Goal: Transaction & Acquisition: Purchase product/service

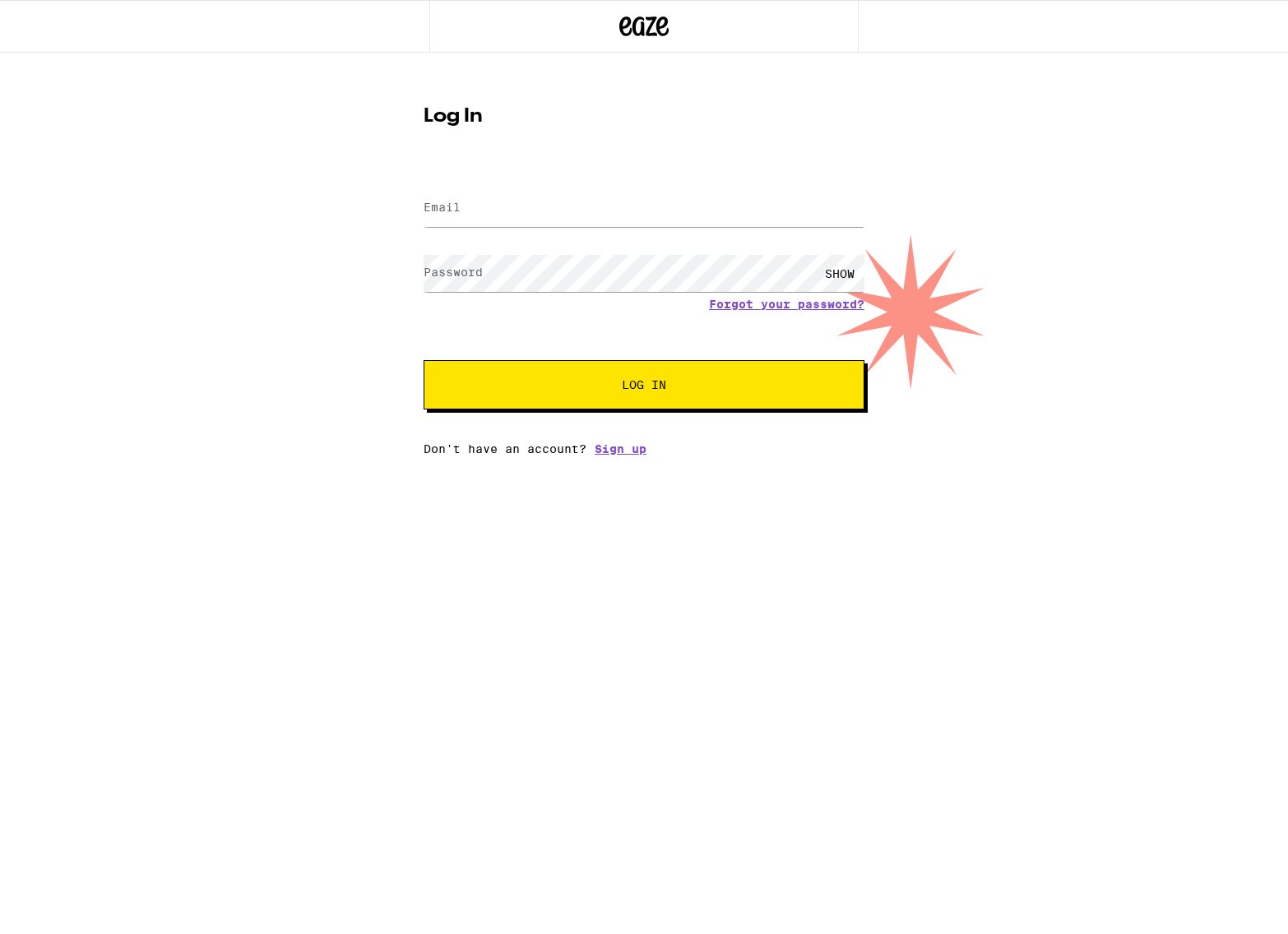
type input "[EMAIL_ADDRESS][DOMAIN_NAME]"
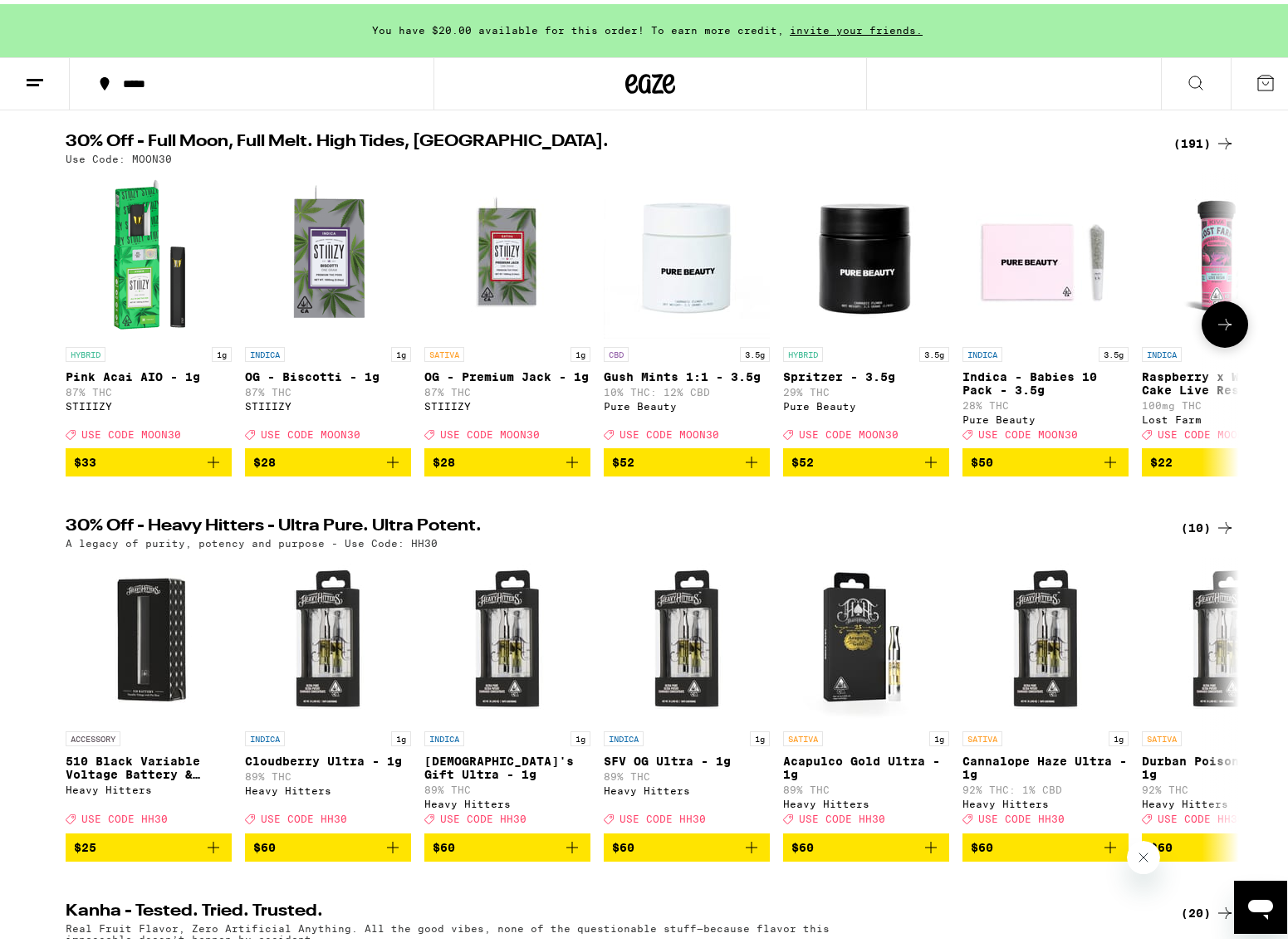
scroll to position [351, 0]
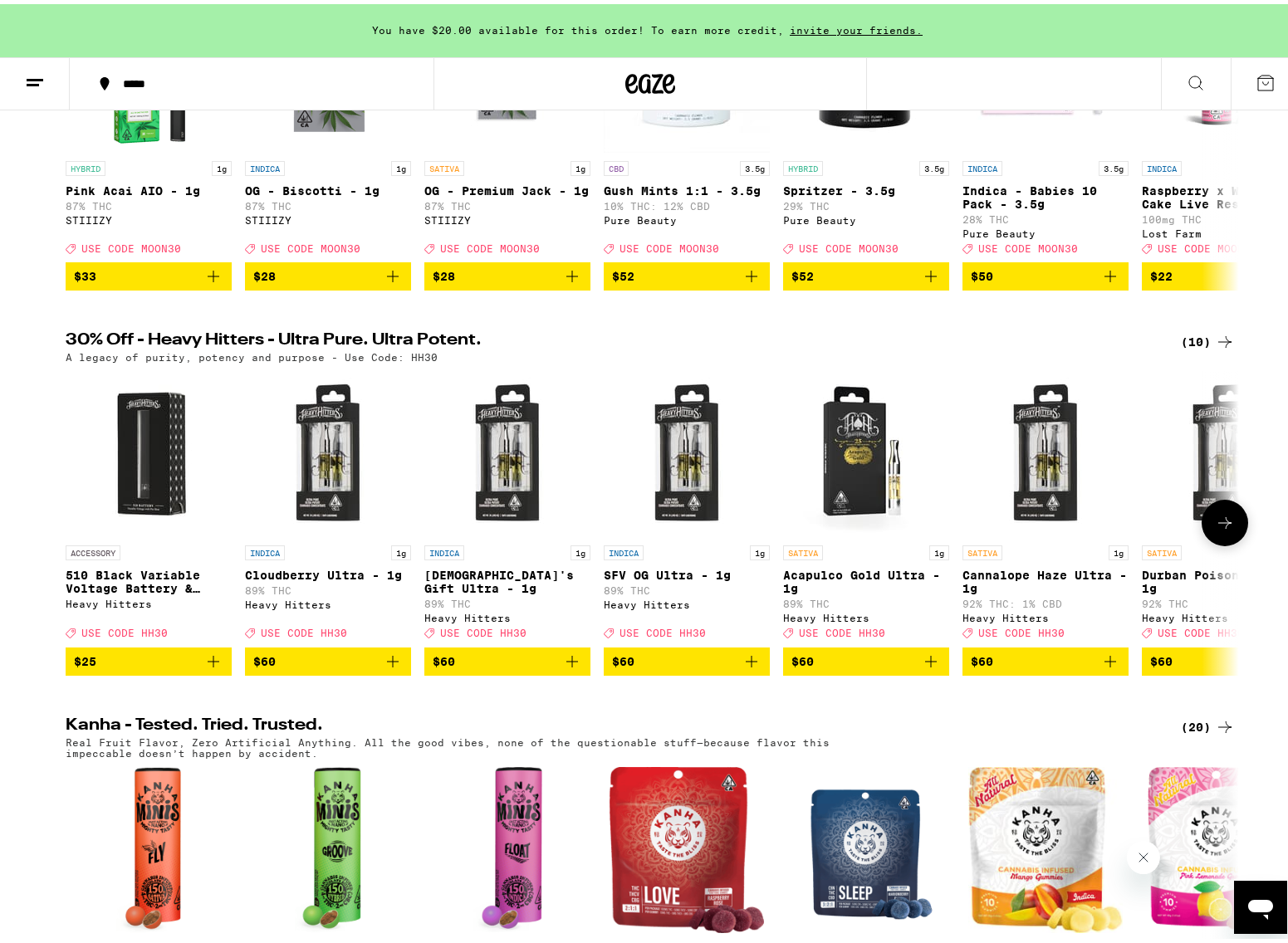
click at [387, 667] on icon "Add to bag" at bounding box center [393, 657] width 20 height 20
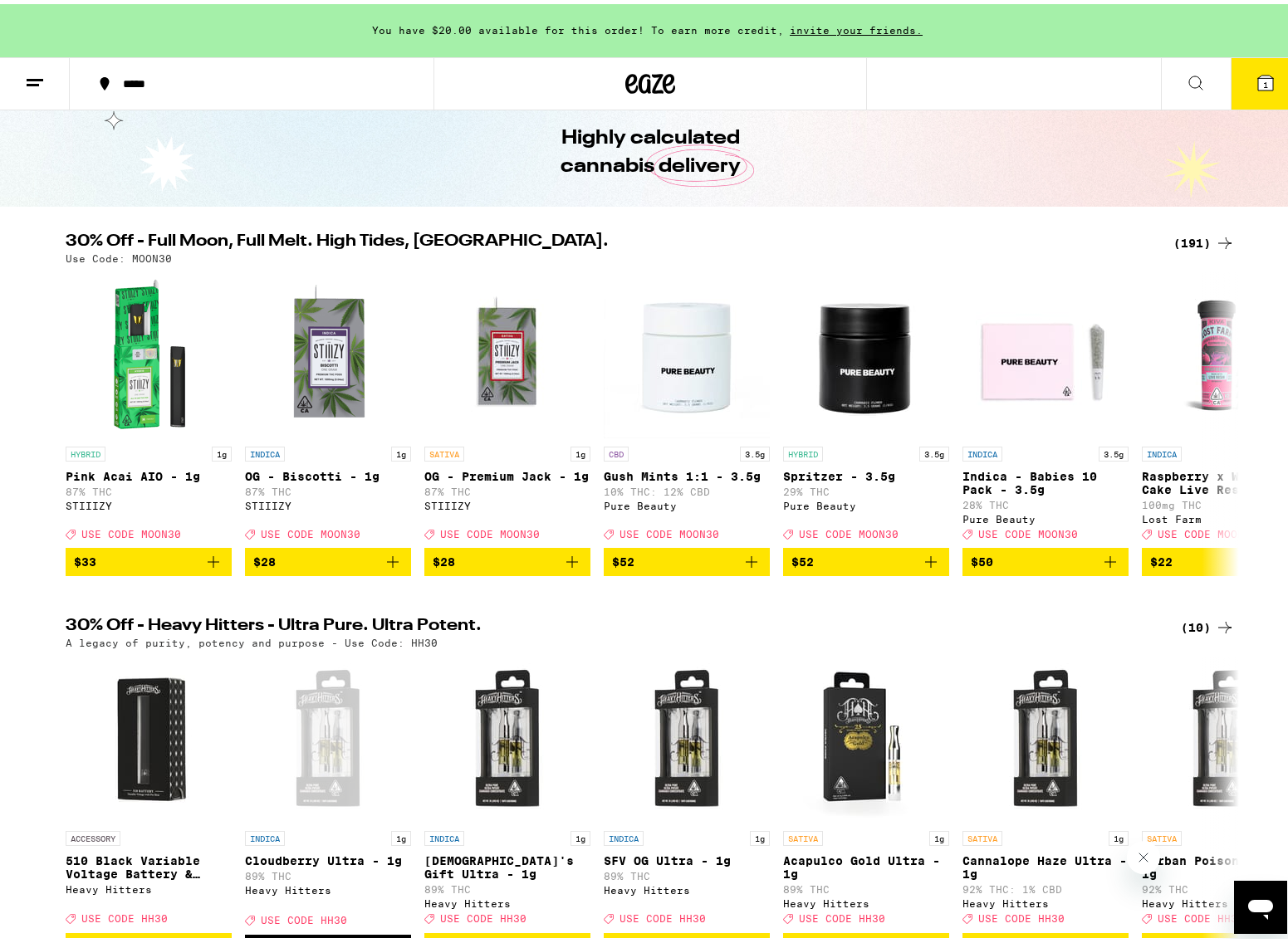
scroll to position [0, 0]
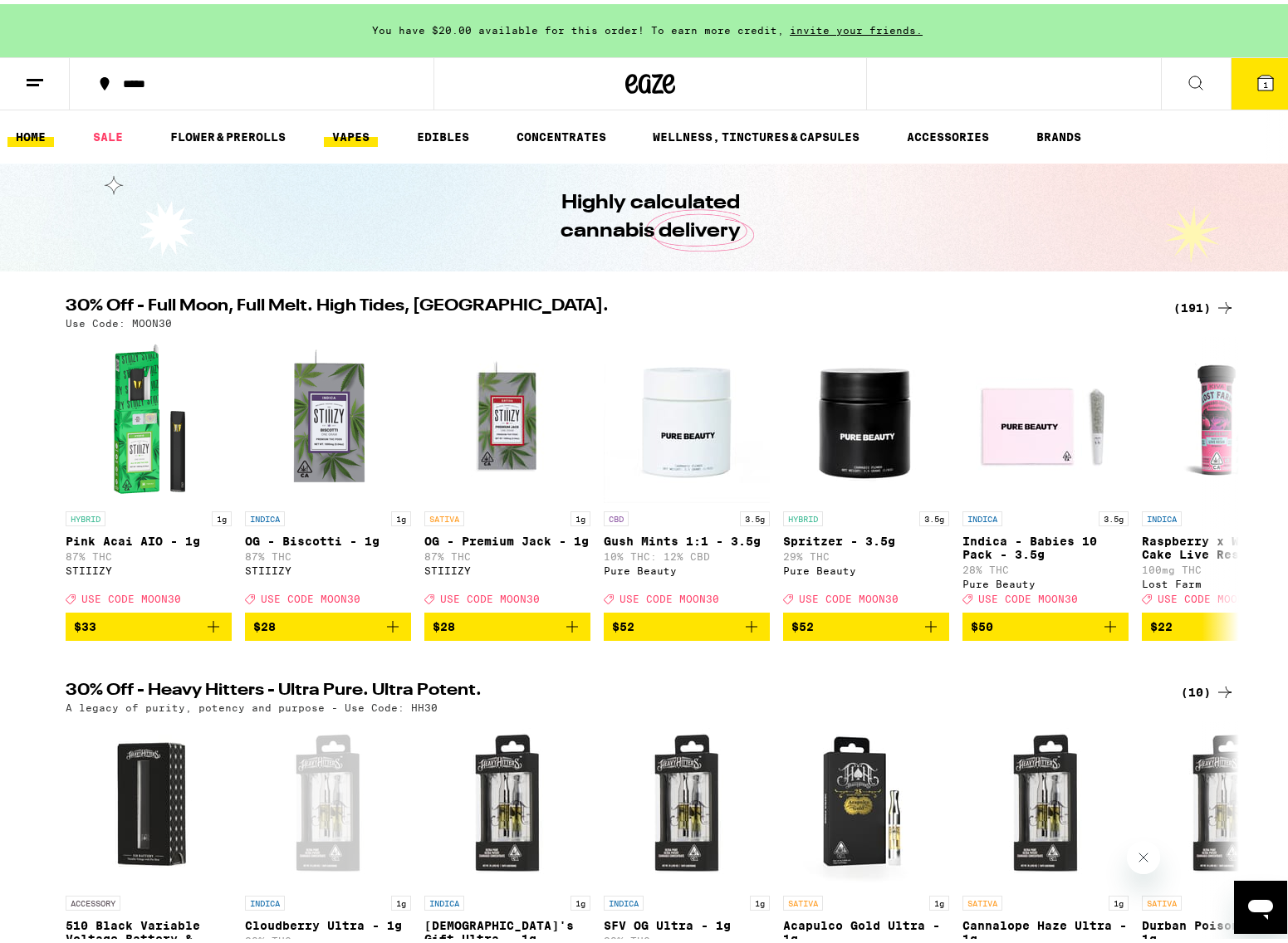
click at [341, 130] on link "VAPES" at bounding box center [350, 132] width 54 height 20
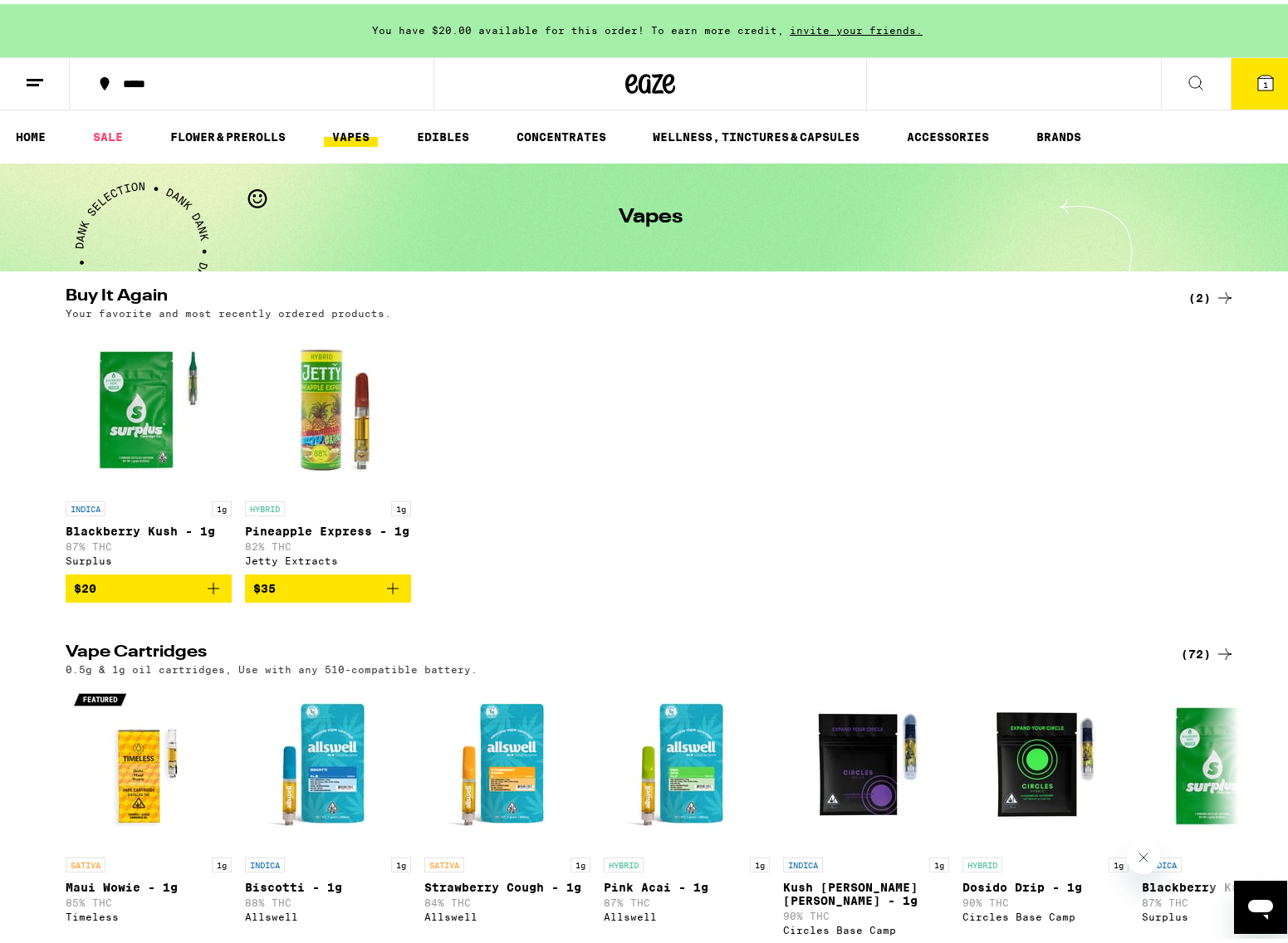
click at [207, 591] on icon "Add to bag" at bounding box center [213, 585] width 12 height 12
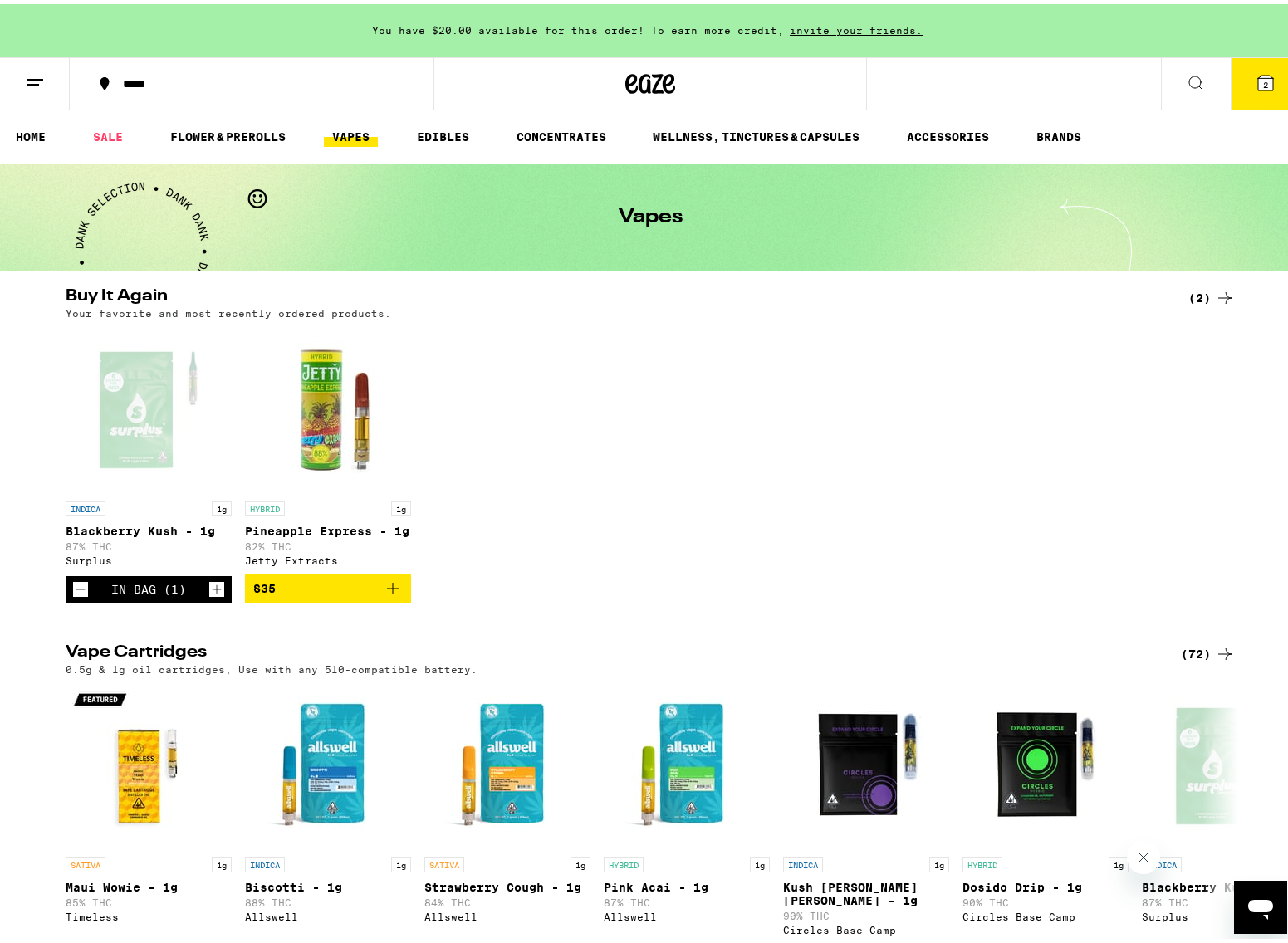
click at [213, 591] on icon "Increment" at bounding box center [217, 585] width 9 height 9
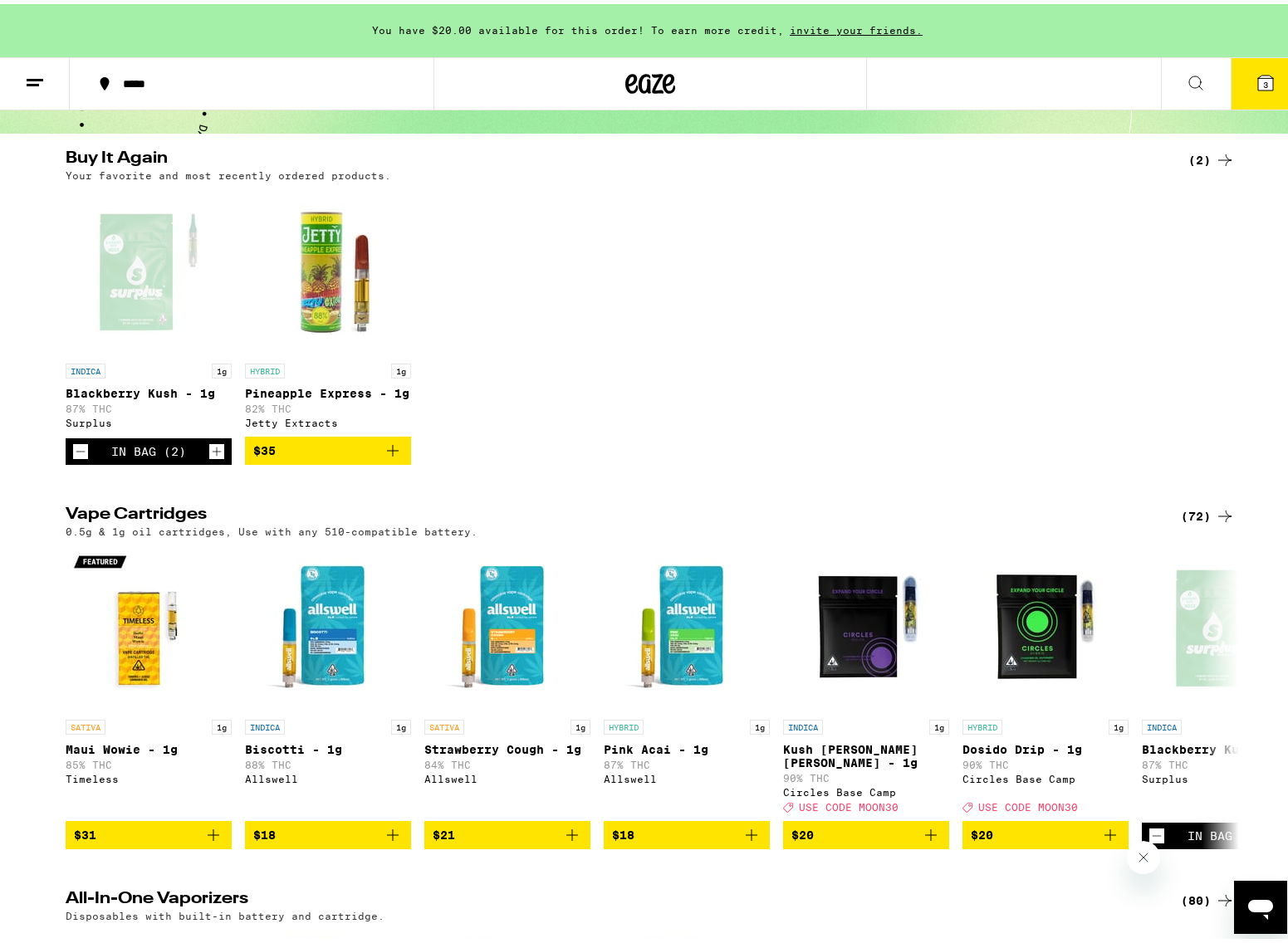
scroll to position [172, 0]
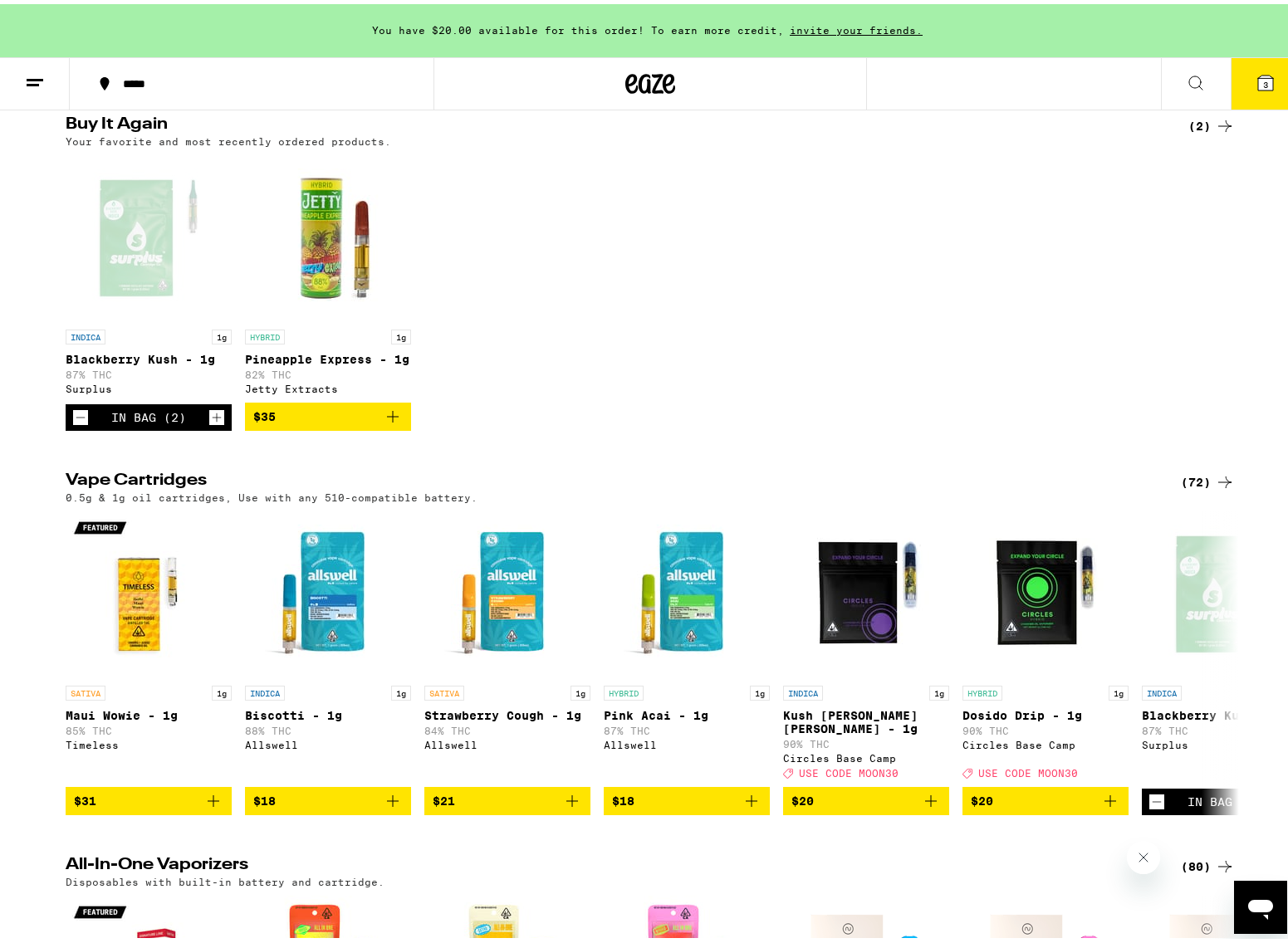
click at [77, 422] on icon "Decrement" at bounding box center [81, 413] width 15 height 20
click at [388, 801] on icon "Add to bag" at bounding box center [393, 796] width 20 height 20
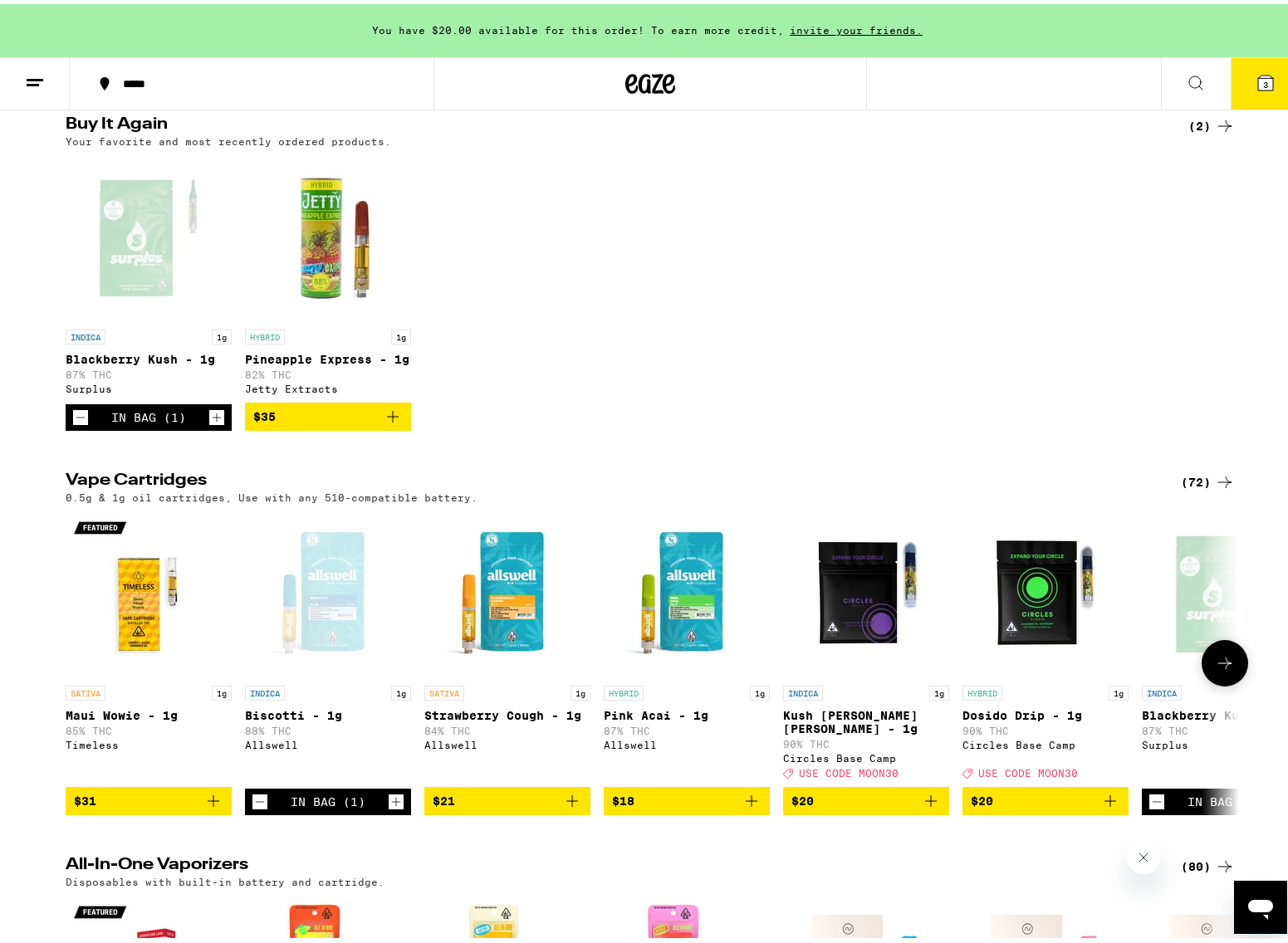
click at [923, 801] on icon "Add to bag" at bounding box center [930, 796] width 20 height 20
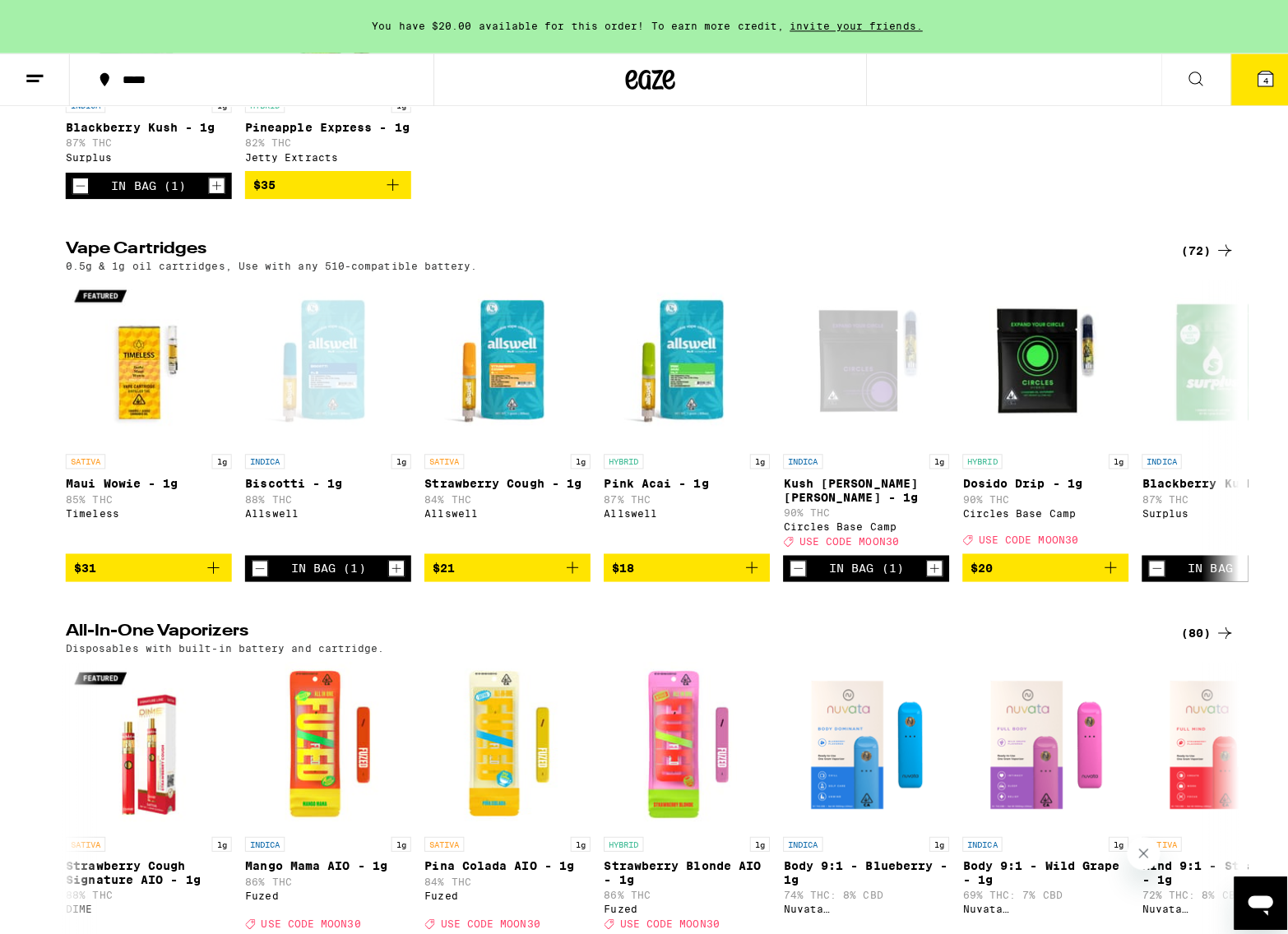
scroll to position [0, 0]
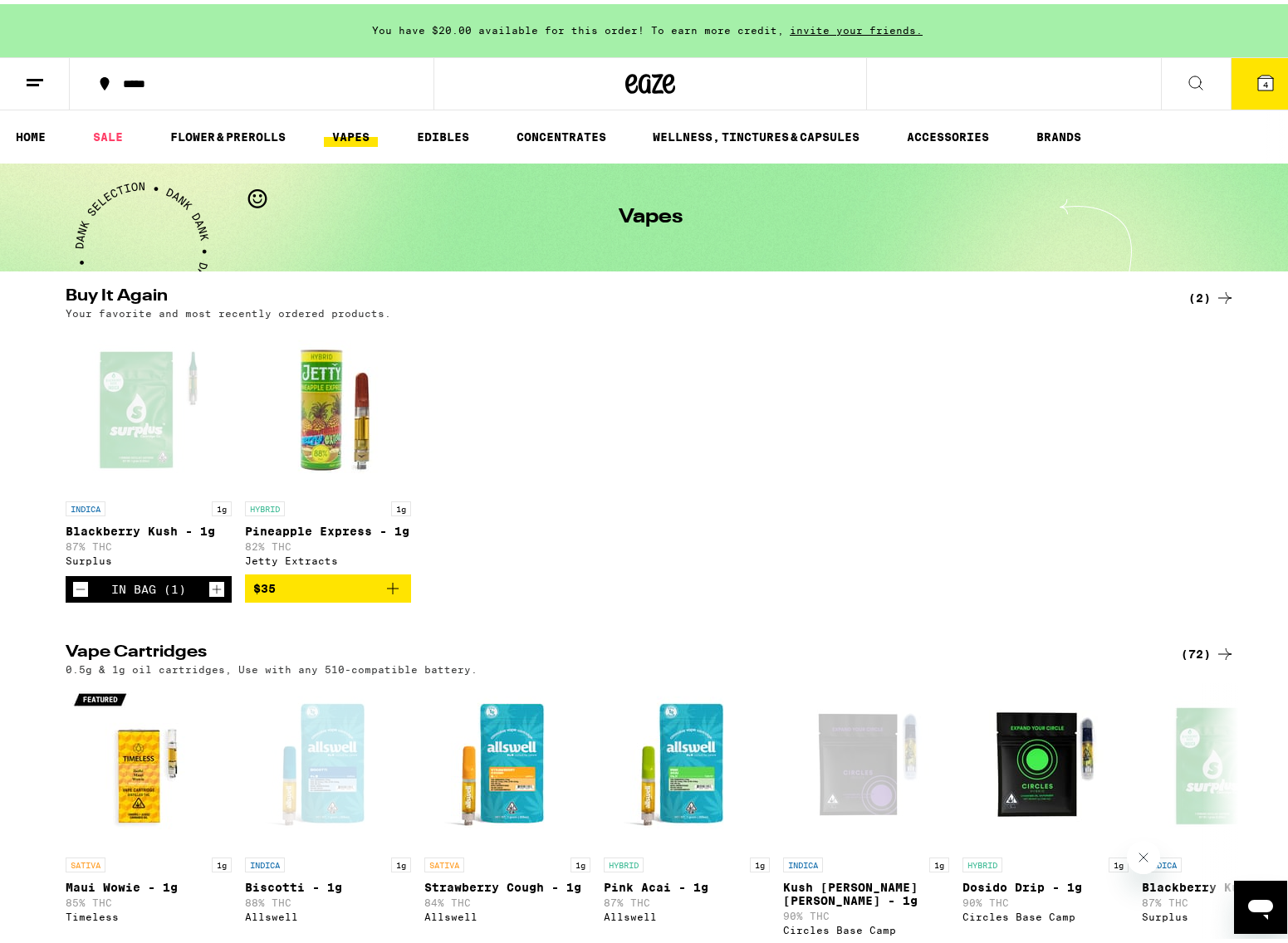
click at [1258, 81] on icon at bounding box center [1266, 79] width 15 height 15
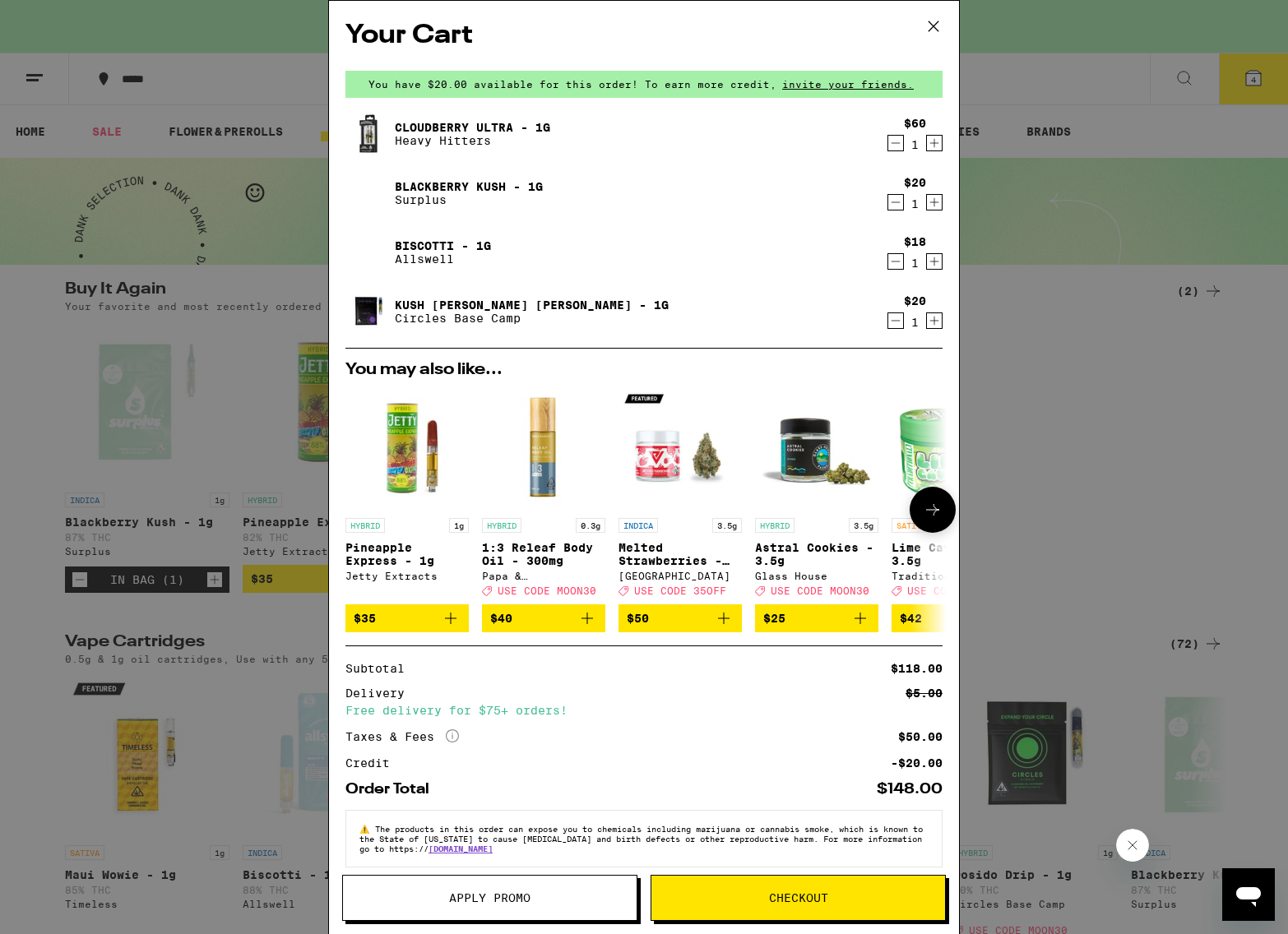
click at [723, 625] on icon "Add to bag" at bounding box center [723, 619] width 12 height 12
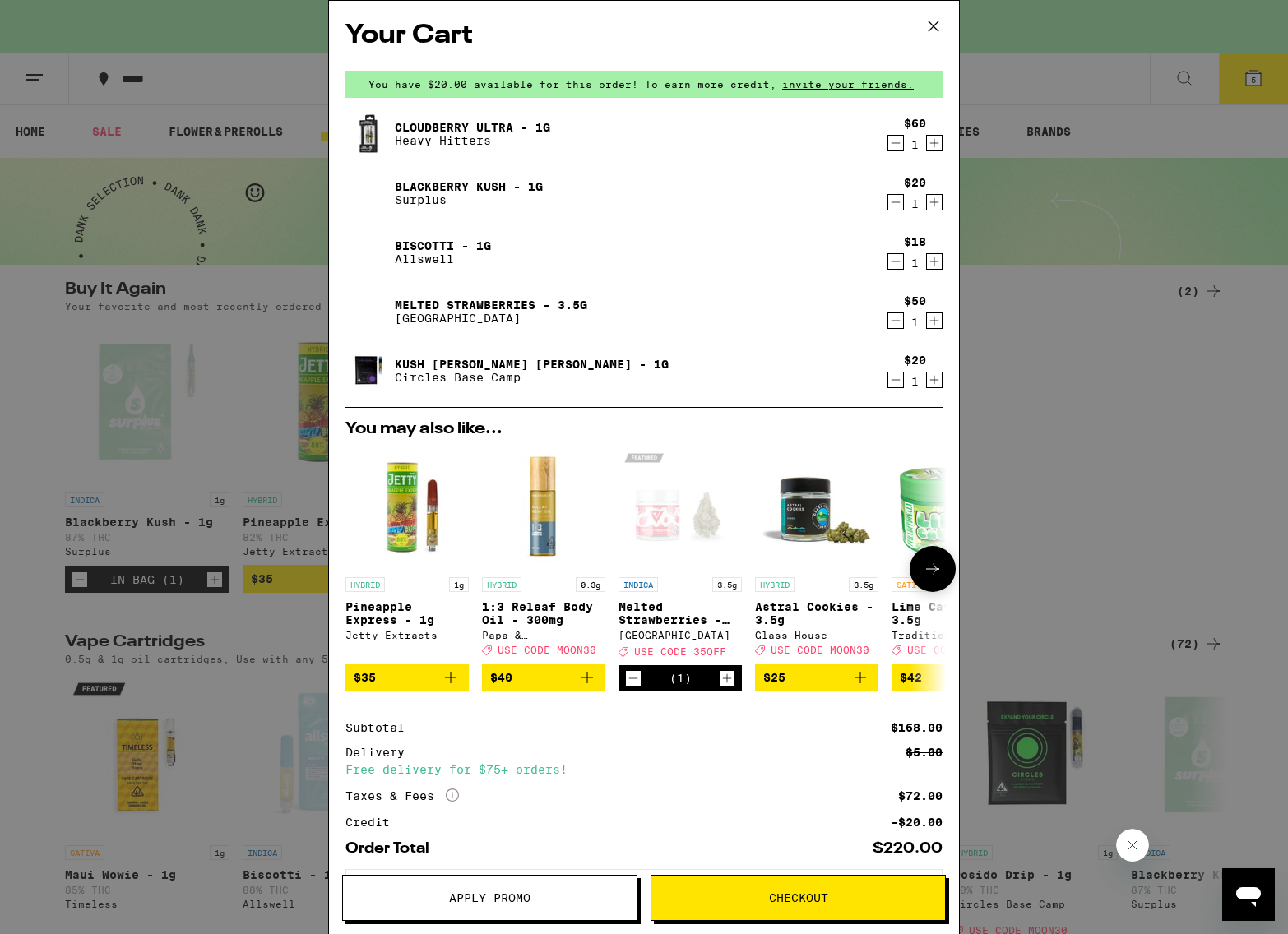
click at [632, 680] on icon "Decrement" at bounding box center [633, 678] width 15 height 19
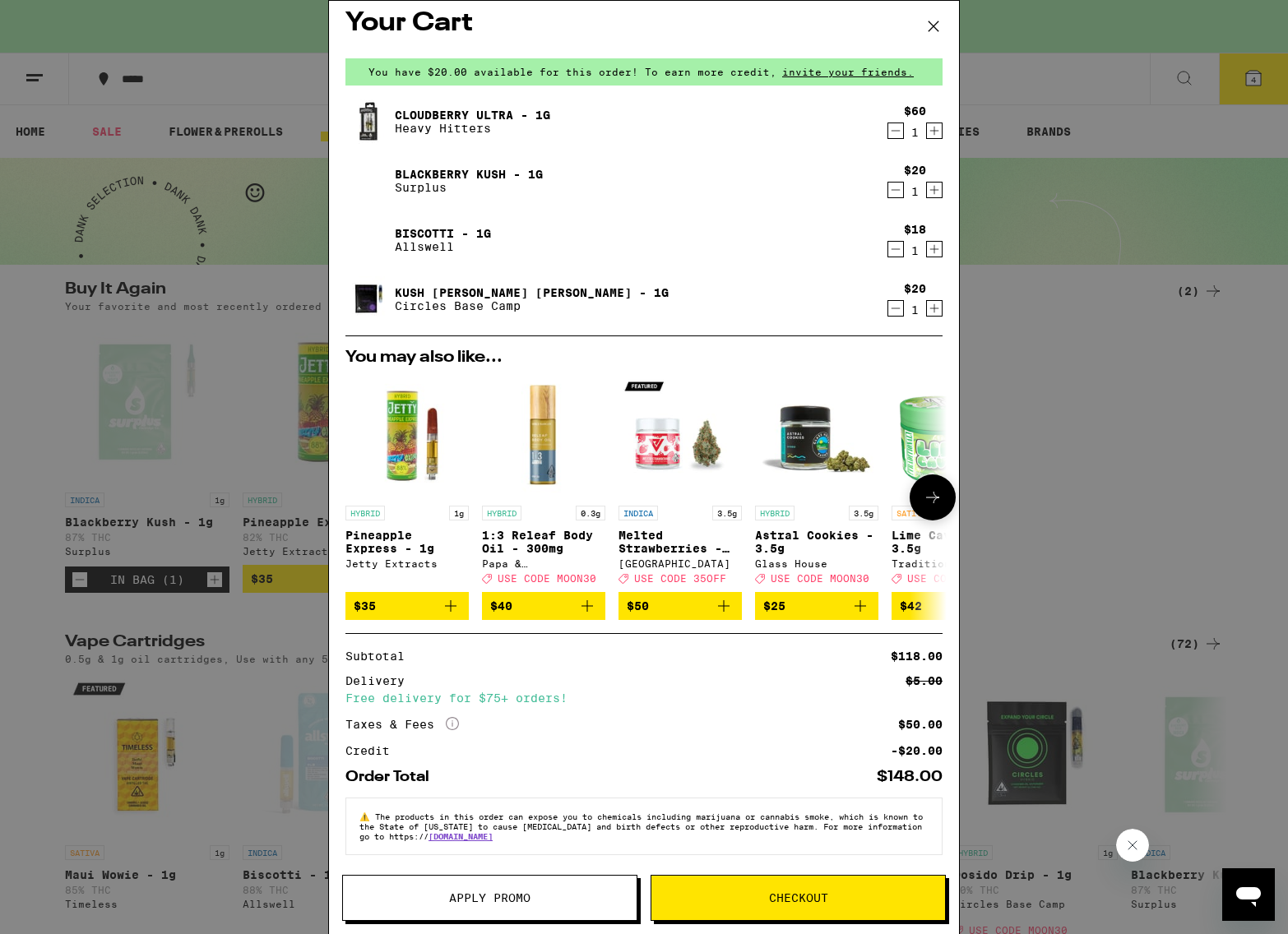
scroll to position [24, 0]
click at [562, 895] on span "Apply Promo" at bounding box center [489, 898] width 293 height 12
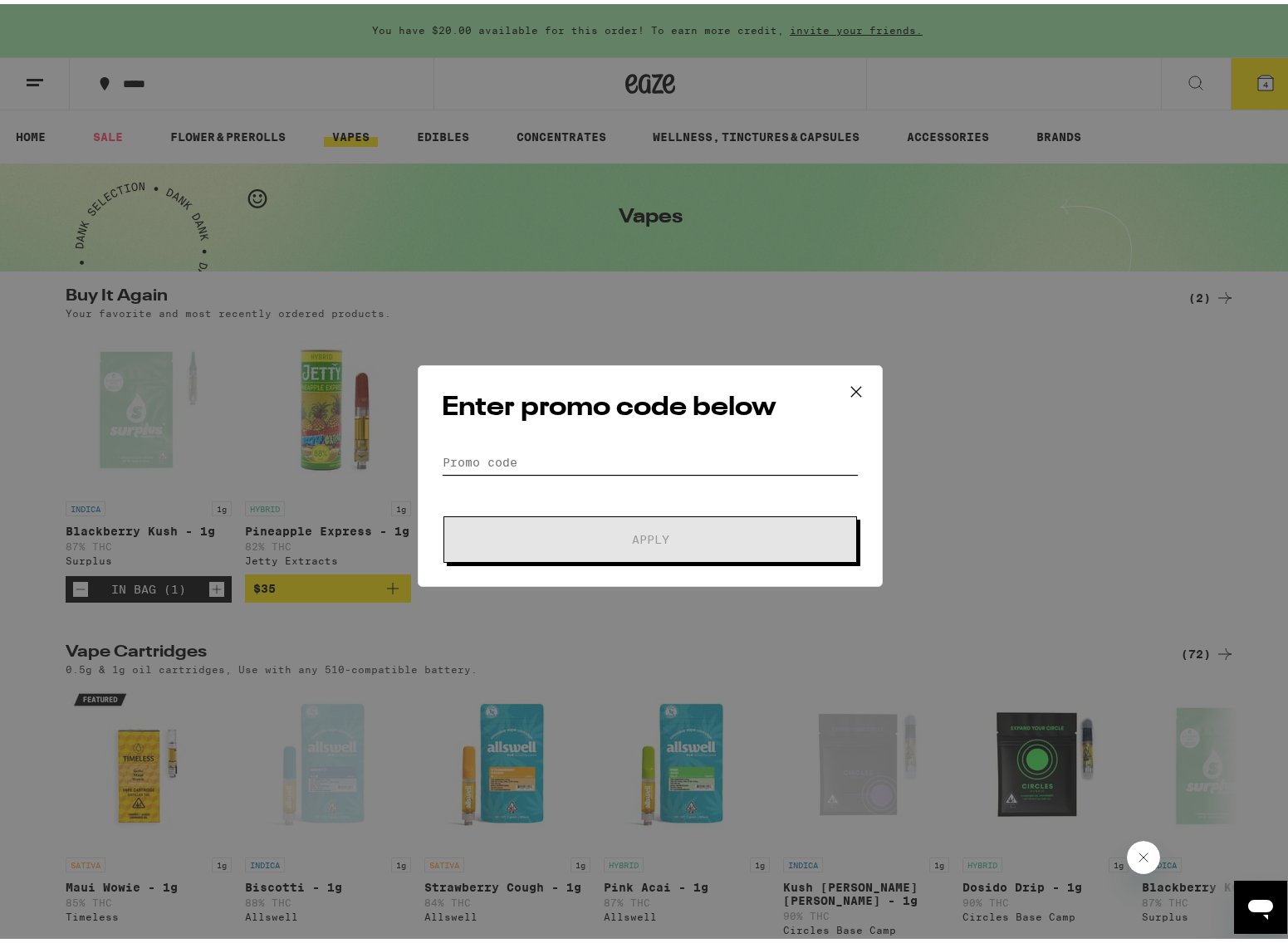
click at [525, 460] on input "Promo Code" at bounding box center [650, 458] width 417 height 25
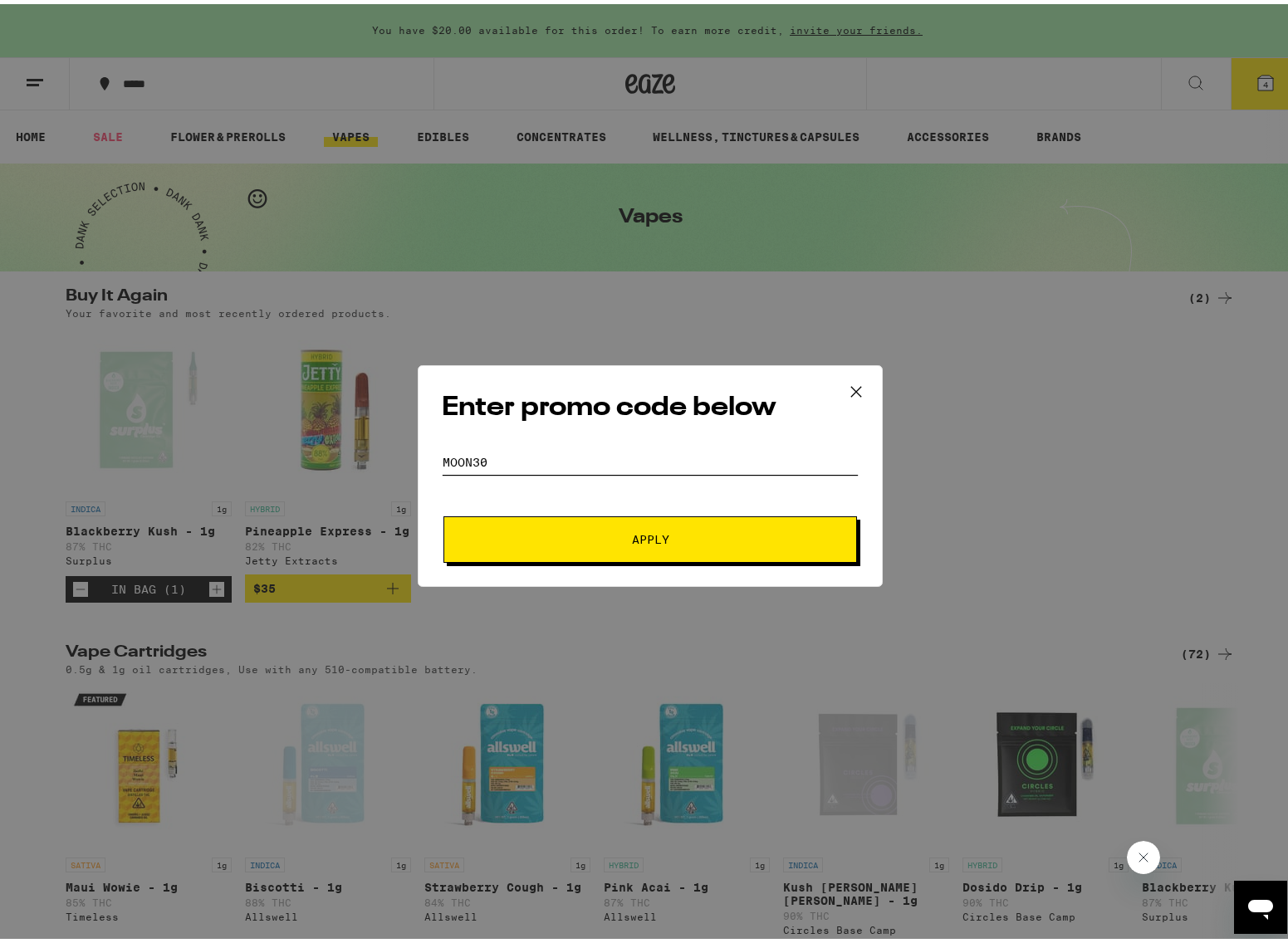
type input "MOON30"
click at [648, 534] on span "Apply" at bounding box center [650, 536] width 38 height 12
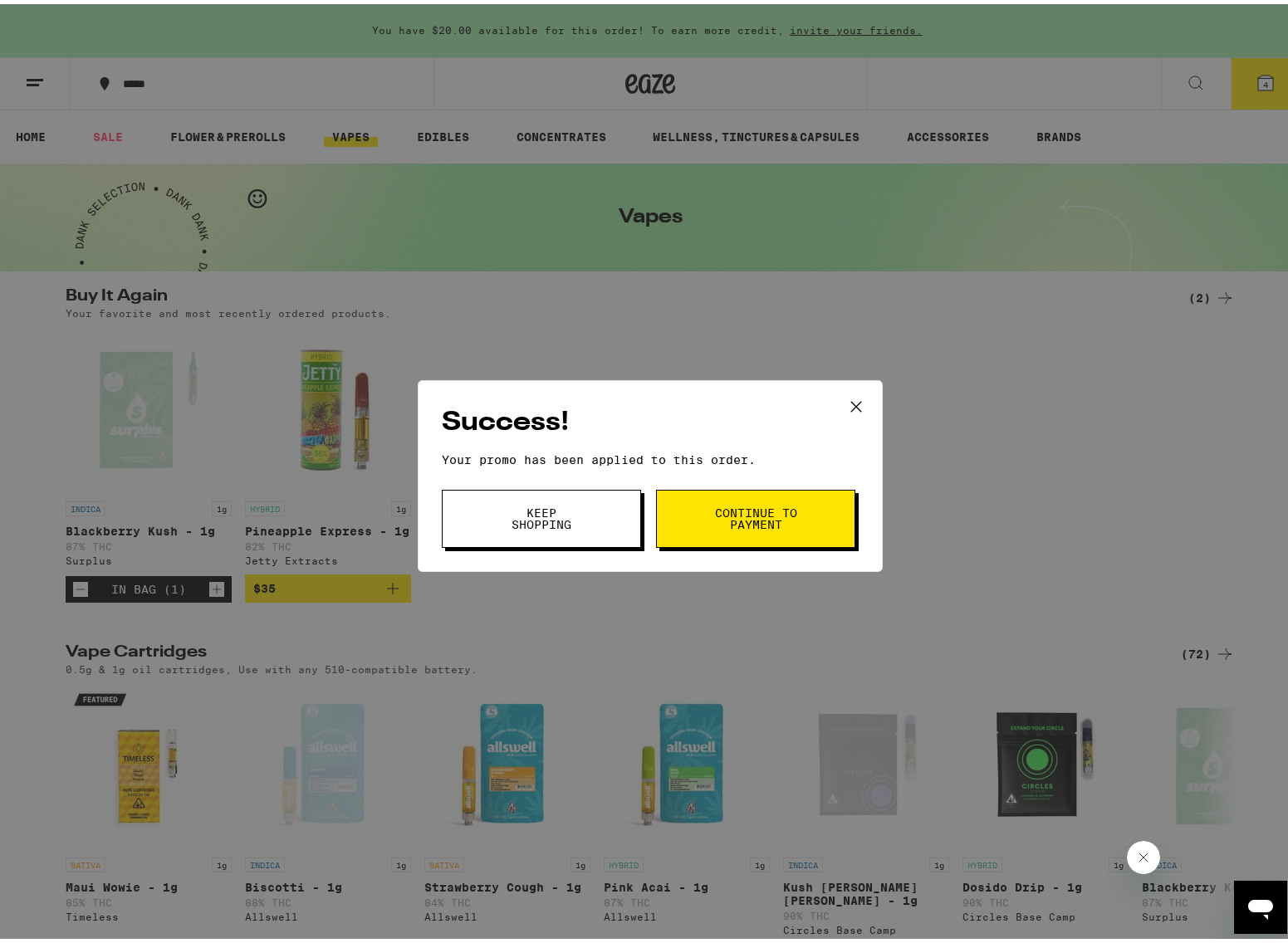
click at [599, 521] on button "Keep Shopping" at bounding box center [542, 515] width 200 height 58
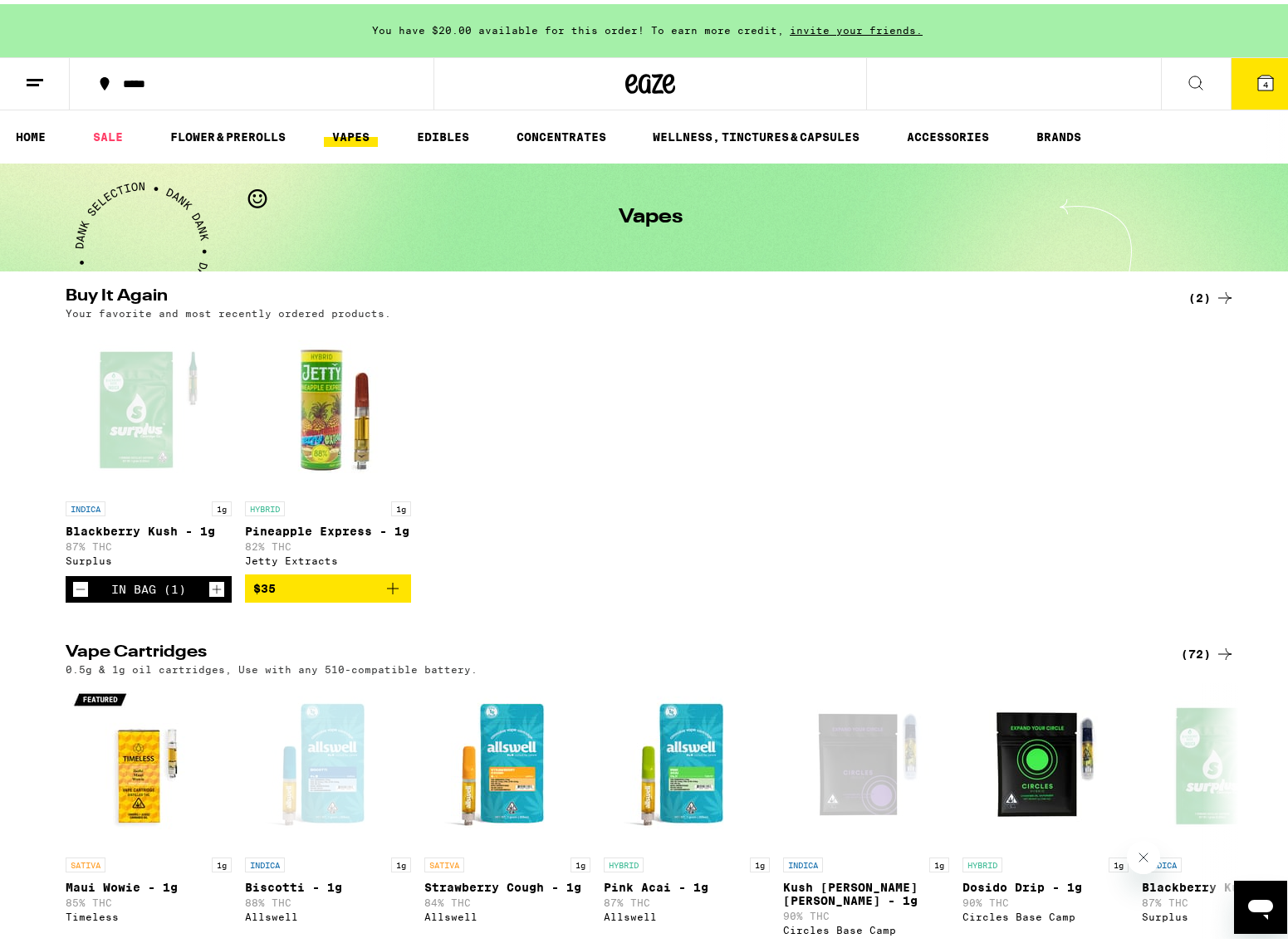
click at [1258, 78] on icon at bounding box center [1266, 79] width 15 height 15
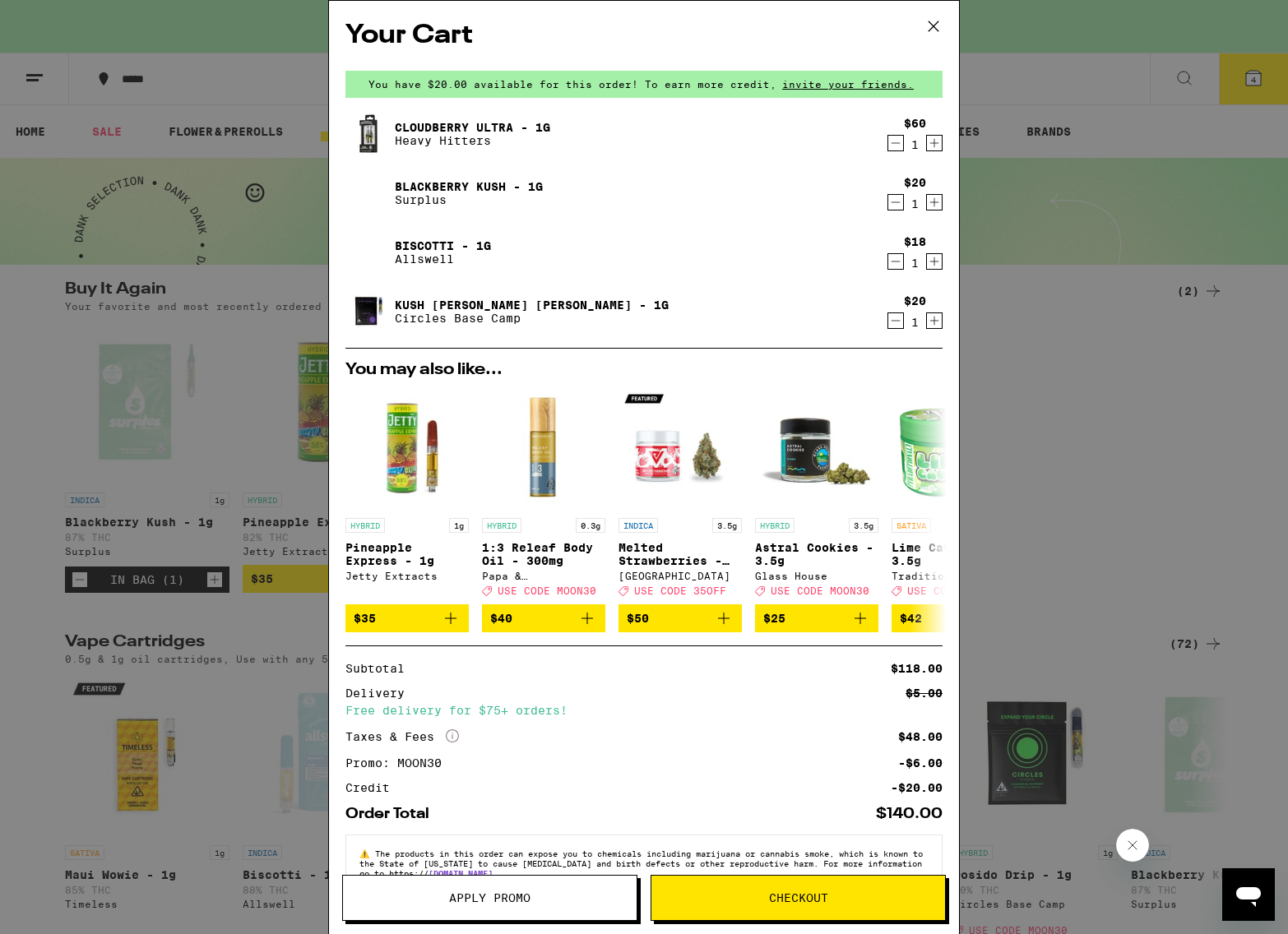
click at [888, 143] on icon "Decrement" at bounding box center [896, 143] width 15 height 19
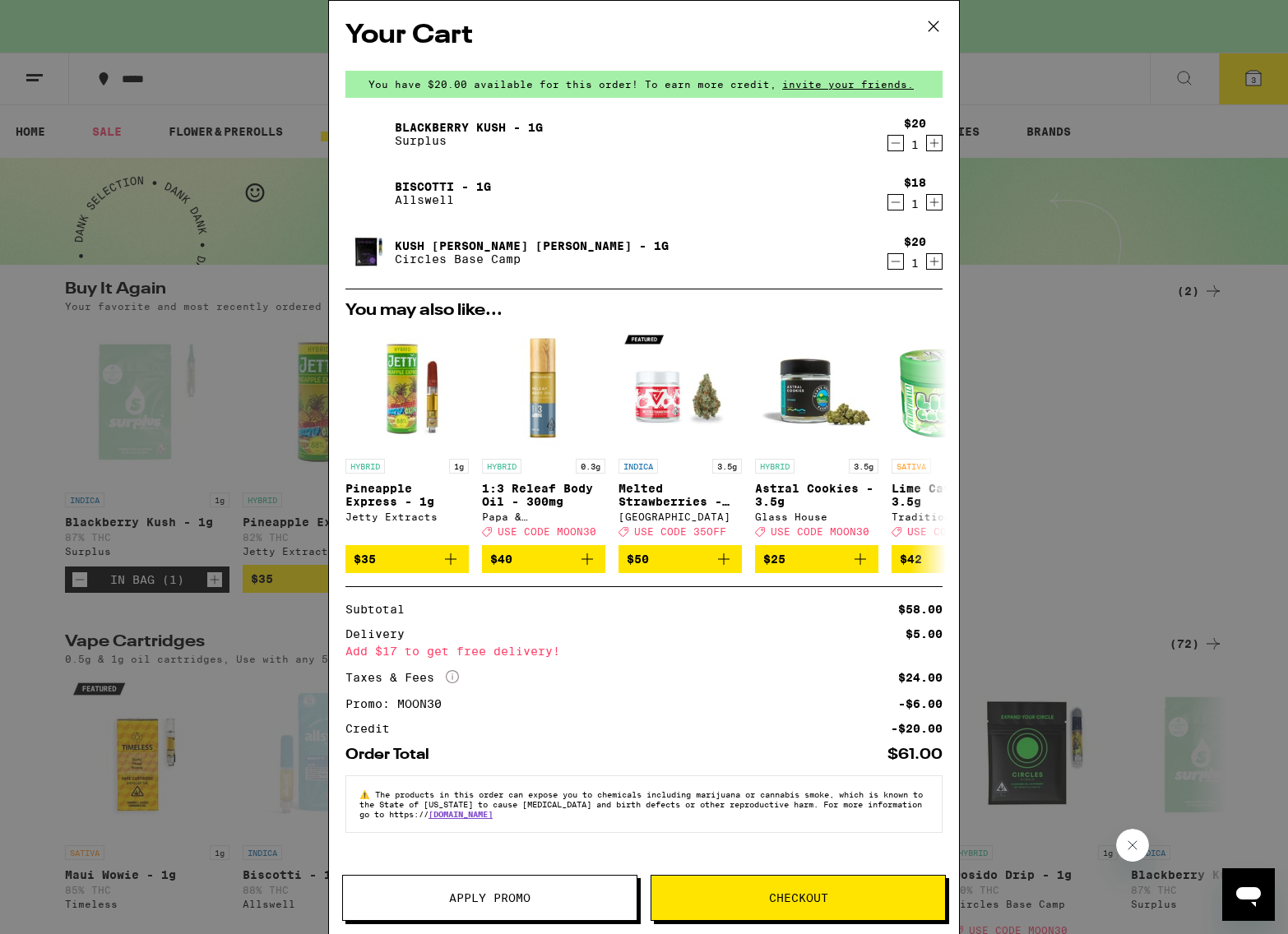
click at [933, 18] on icon at bounding box center [933, 26] width 25 height 25
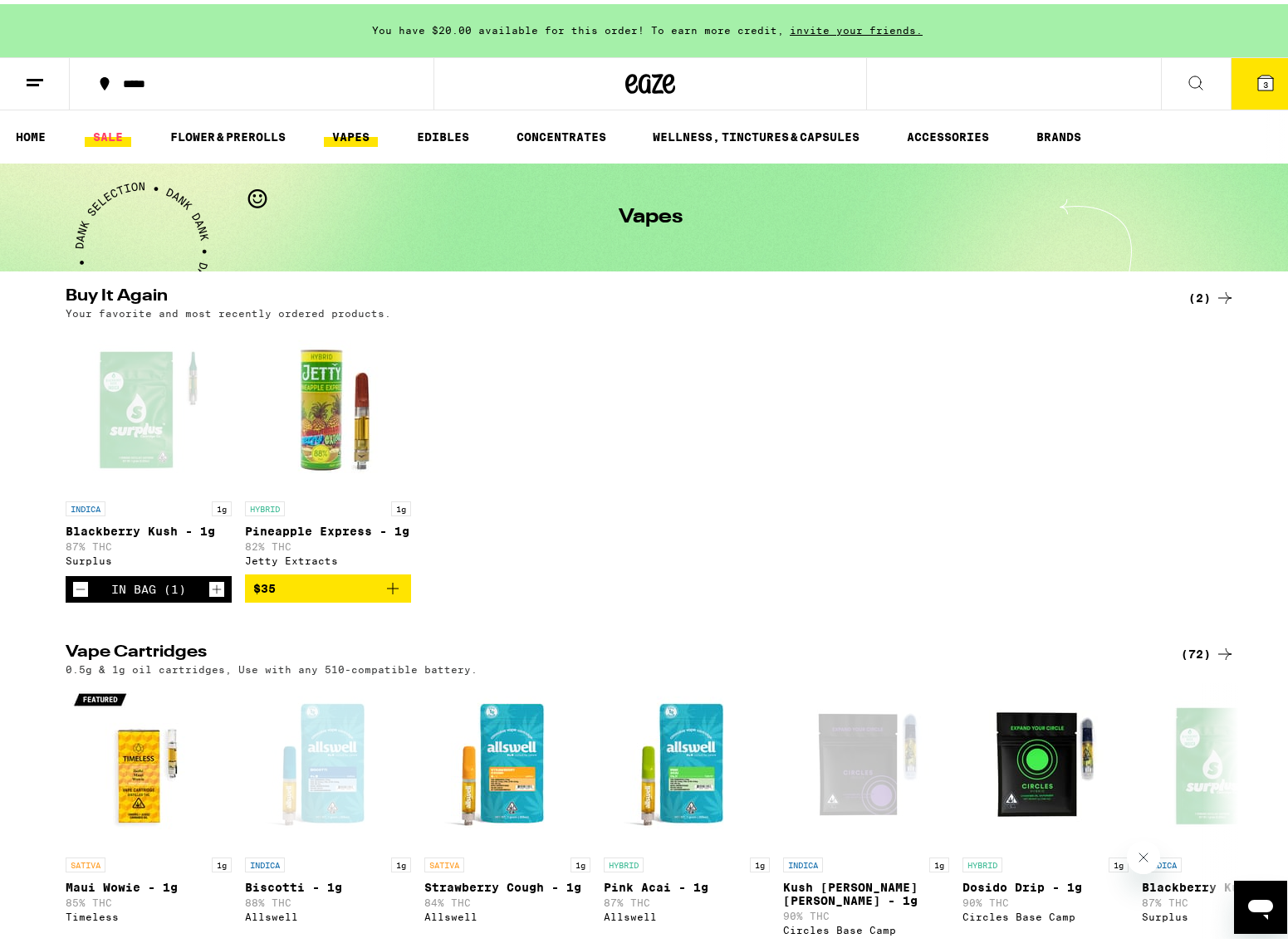
click at [114, 133] on link "SALE" at bounding box center [108, 132] width 46 height 20
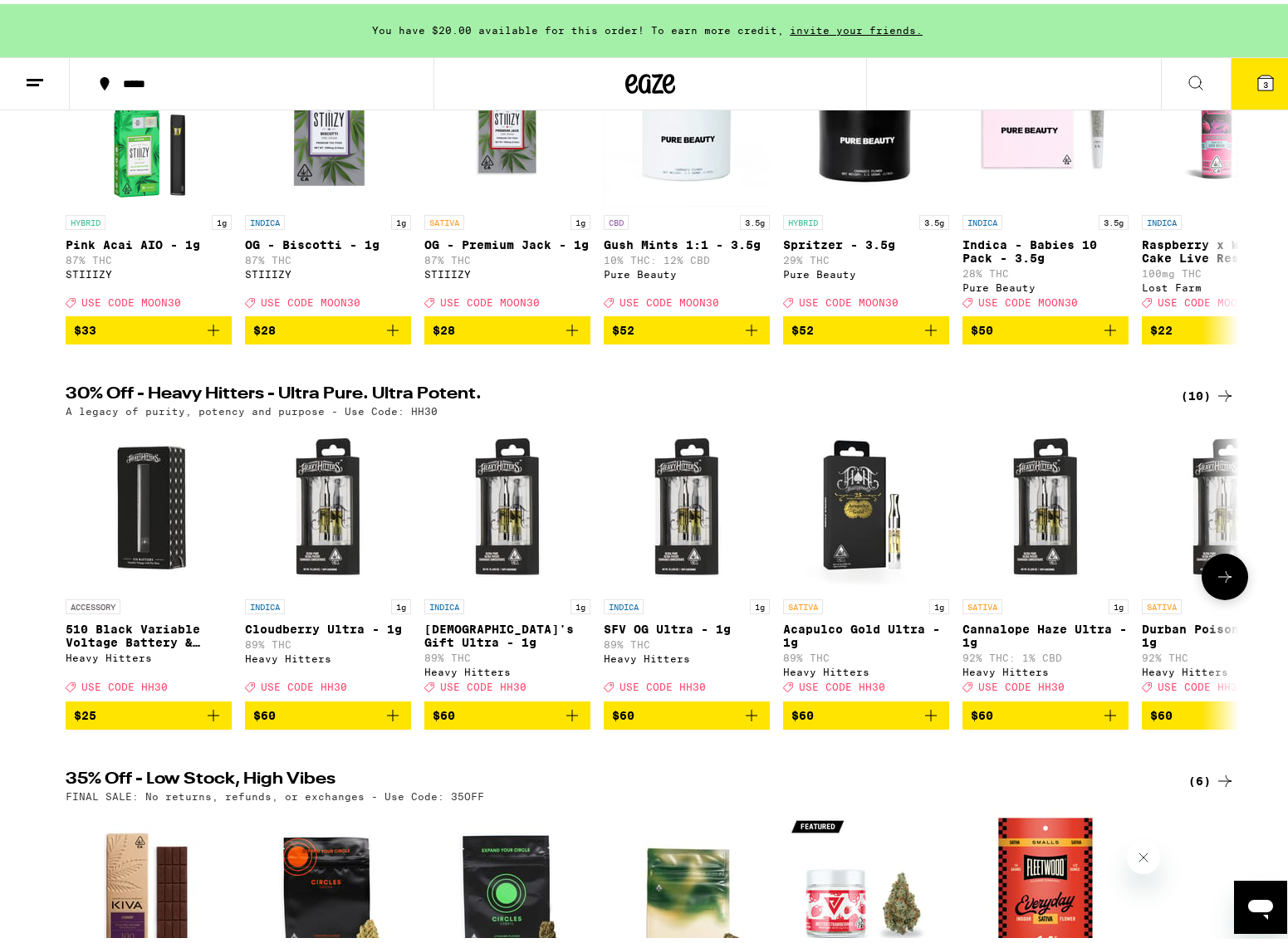
click at [570, 718] on icon "Add to bag" at bounding box center [573, 712] width 12 height 12
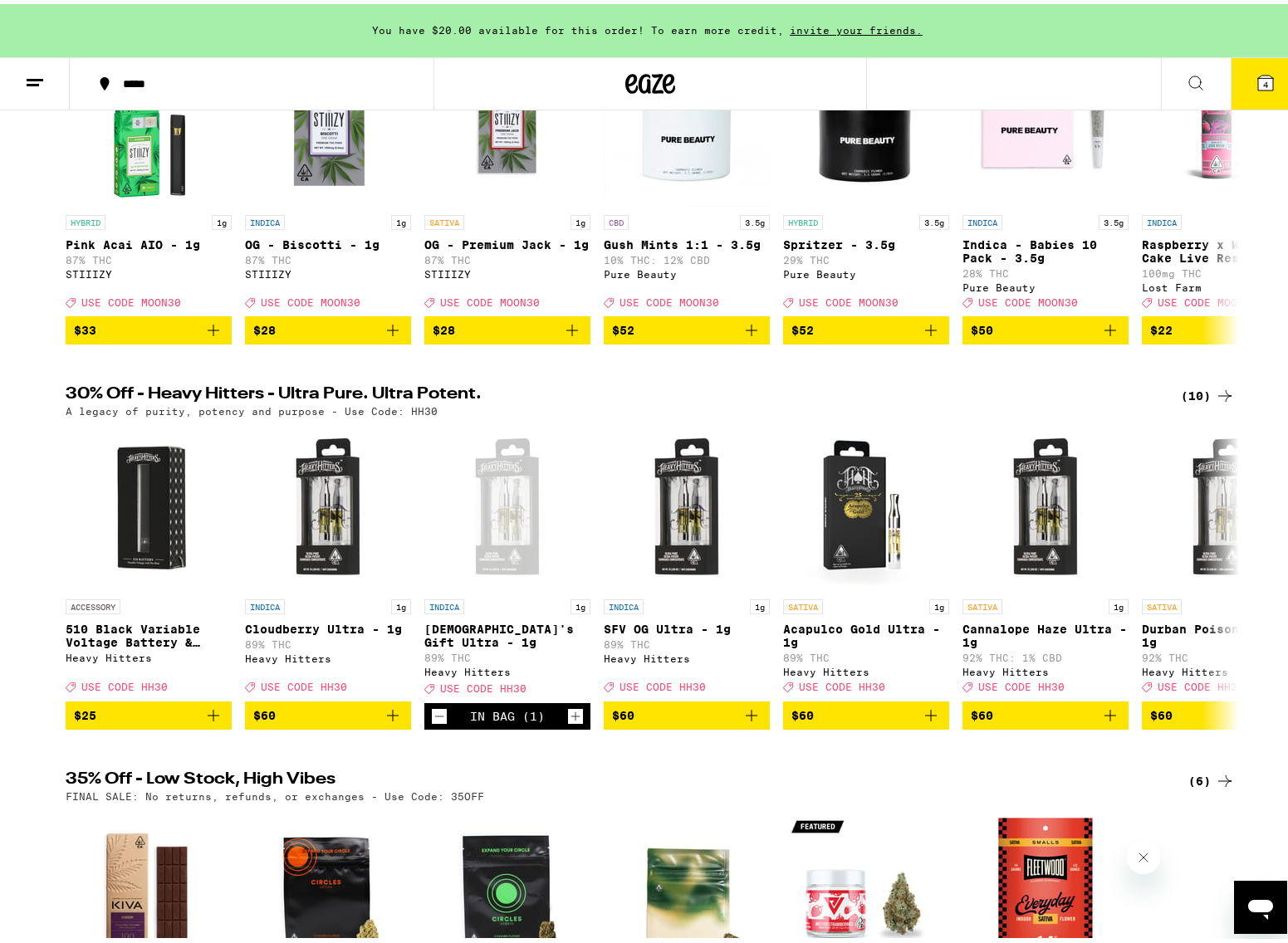
click at [1258, 81] on icon at bounding box center [1266, 79] width 15 height 15
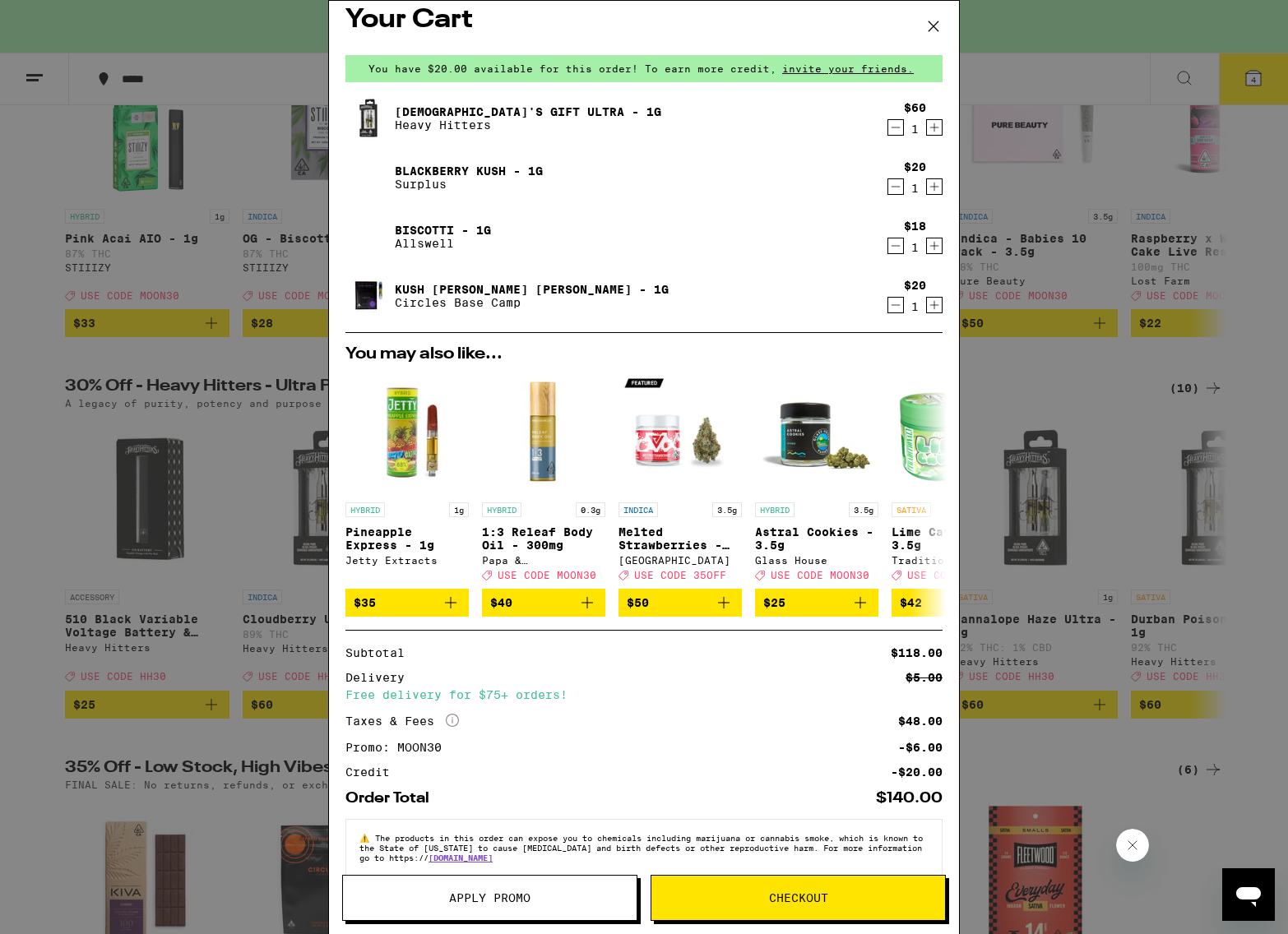
scroll to position [25, 0]
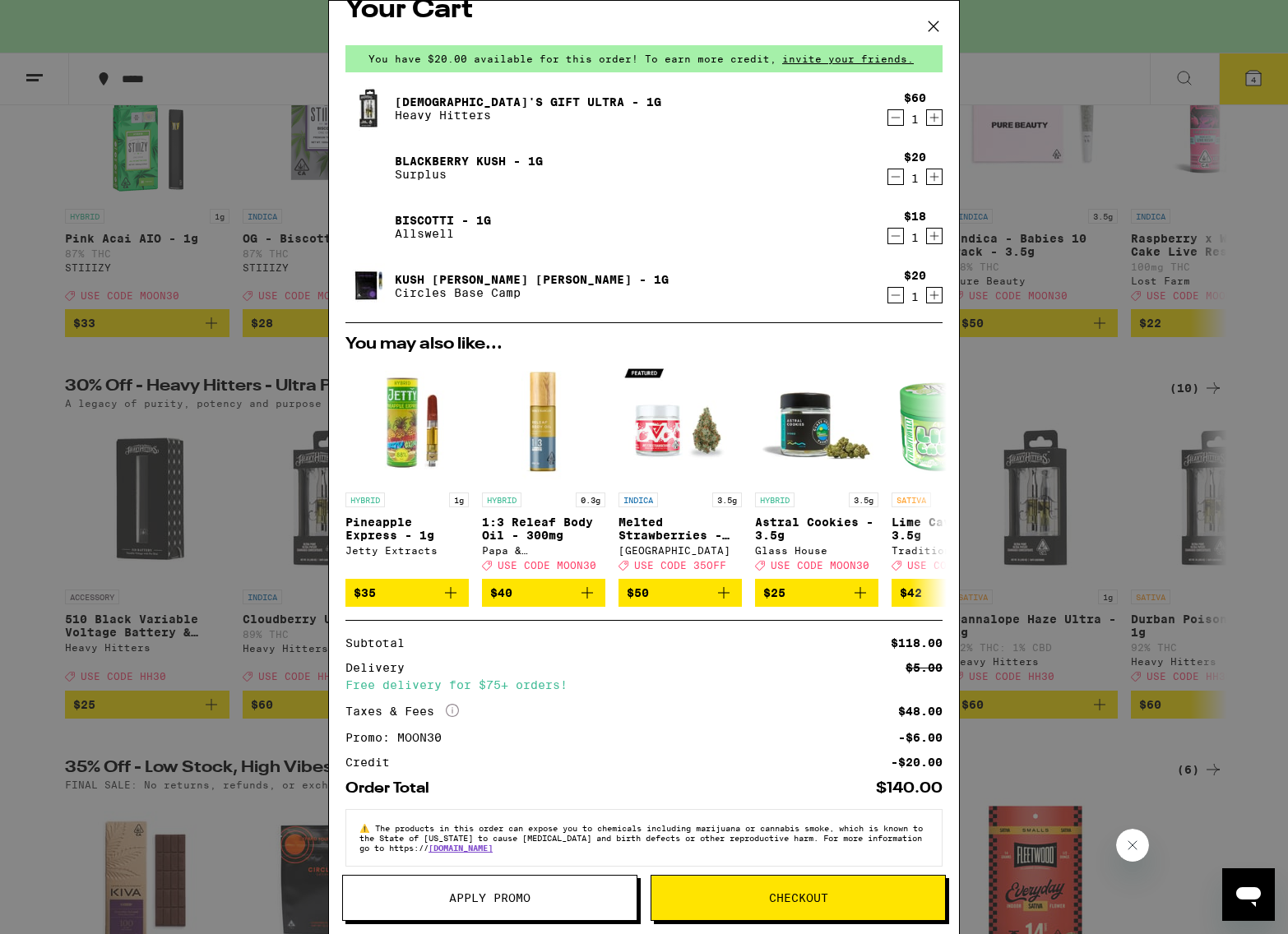
click at [501, 898] on span "Apply Promo" at bounding box center [489, 898] width 81 height 12
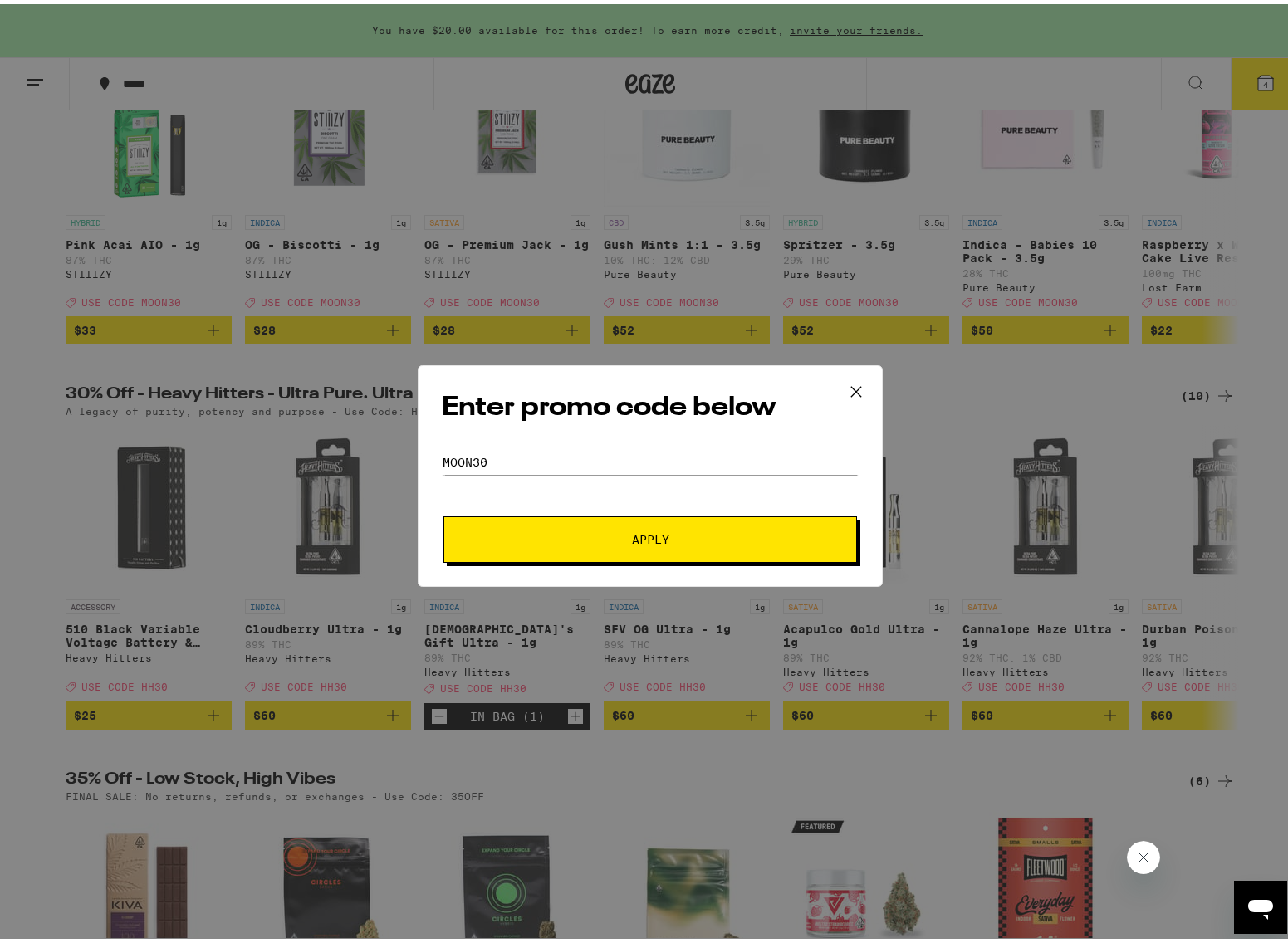
click at [544, 531] on span "Apply" at bounding box center [650, 536] width 299 height 12
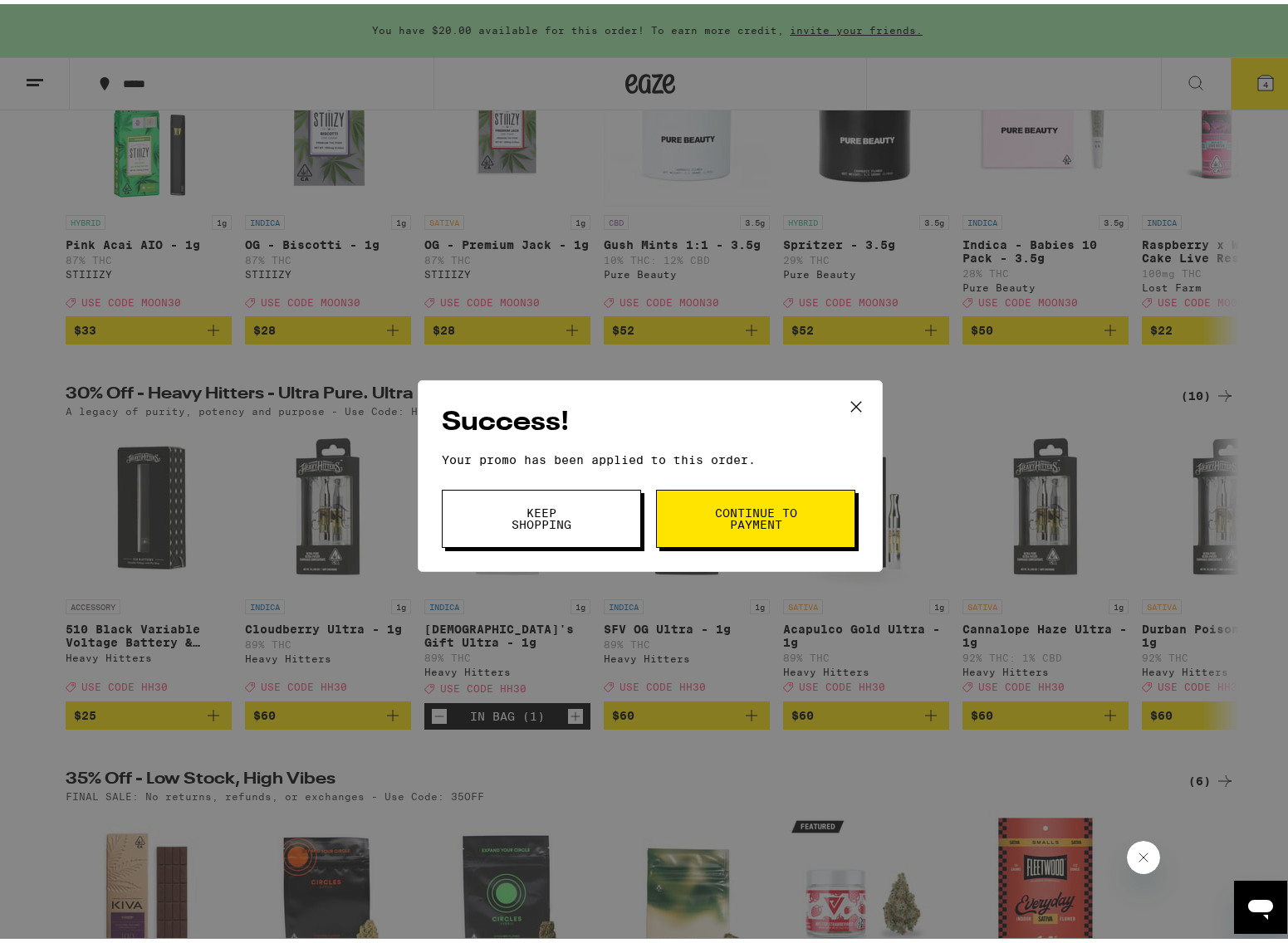
click at [552, 523] on span "Keep Shopping" at bounding box center [541, 515] width 85 height 23
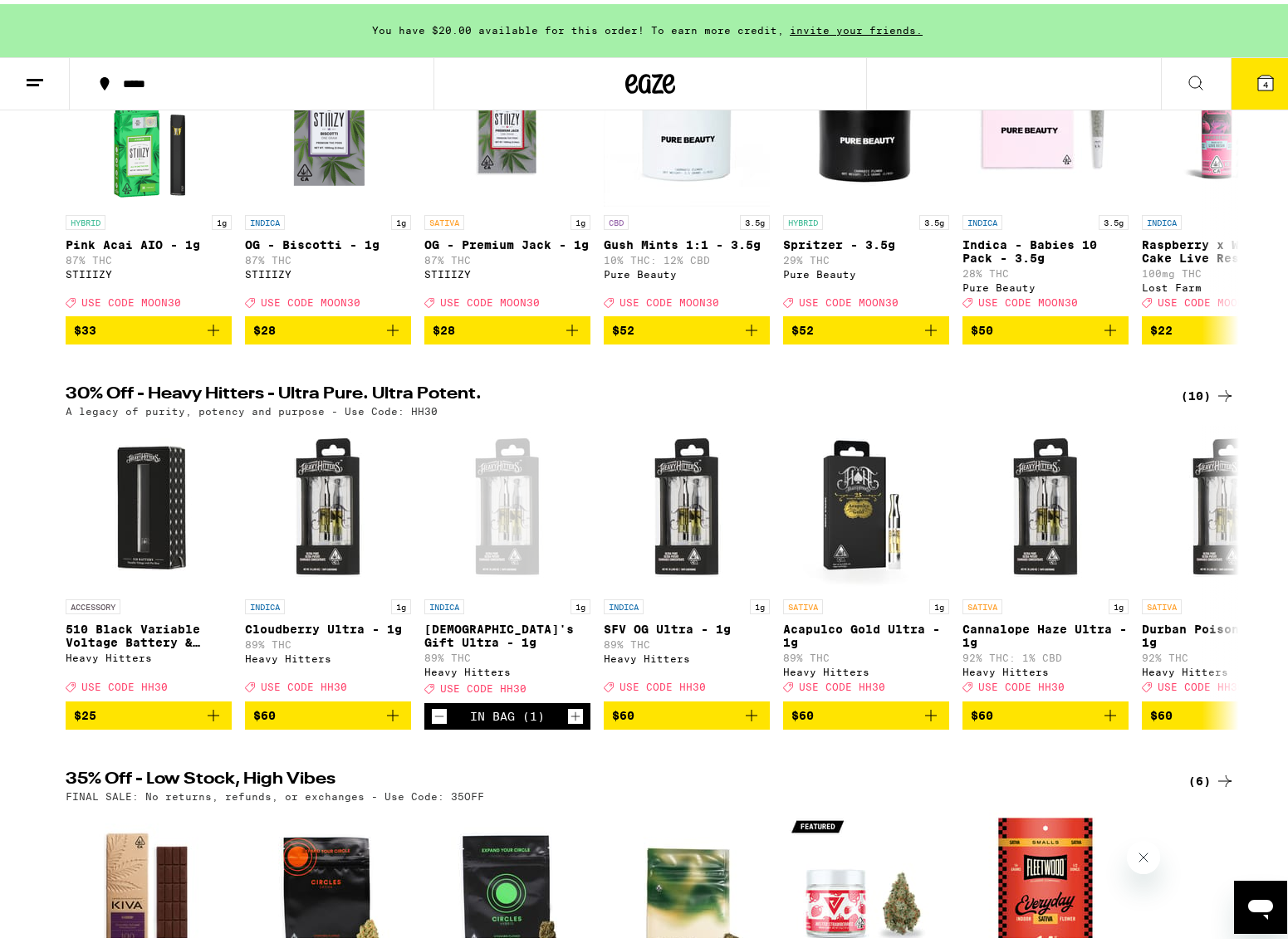
drag, startPoint x: 1257, startPoint y: 79, endPoint x: 1247, endPoint y: 84, distance: 11.2
click at [1258, 79] on icon at bounding box center [1266, 79] width 15 height 15
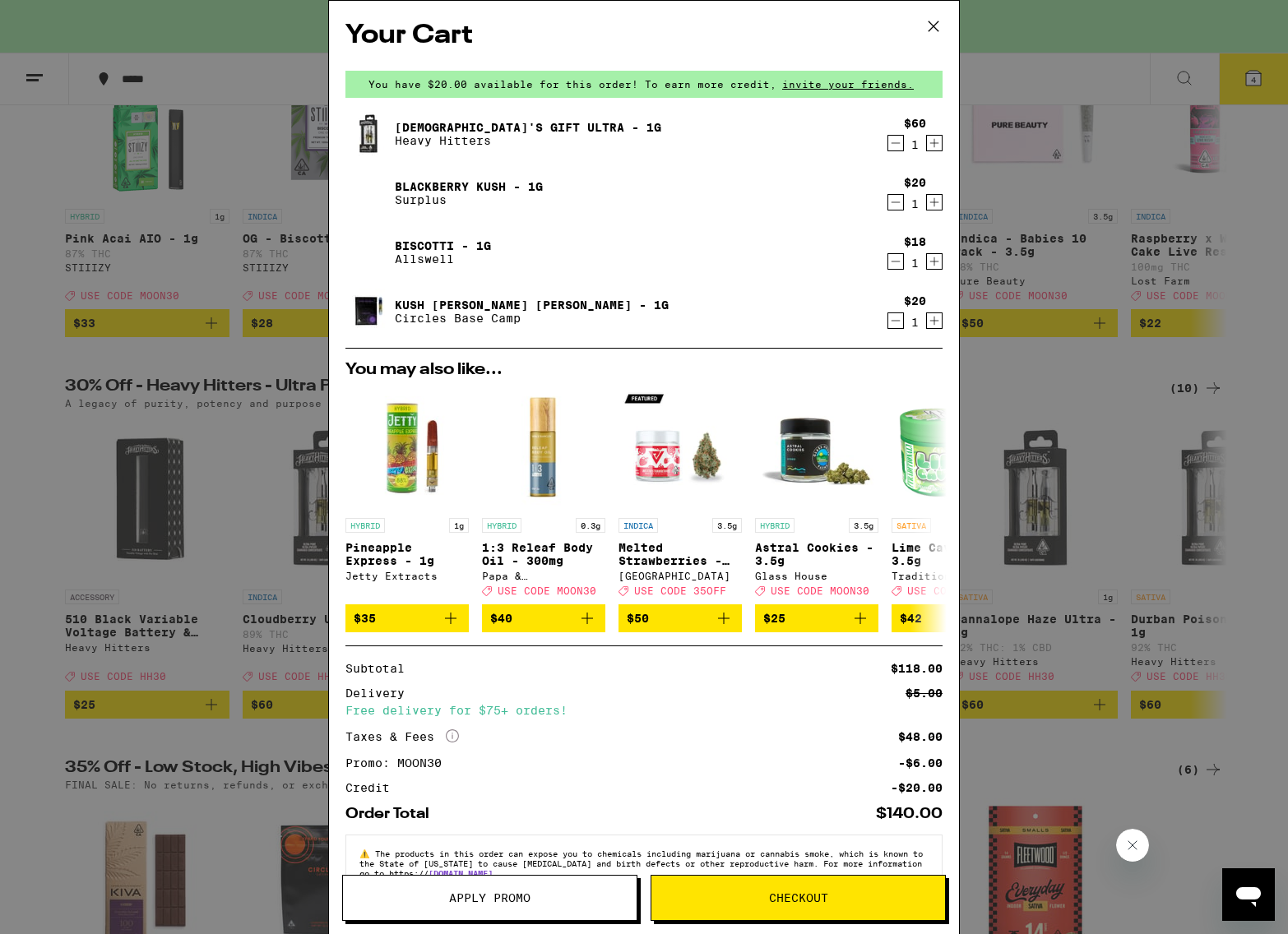
click at [519, 900] on span "Apply Promo" at bounding box center [489, 898] width 81 height 12
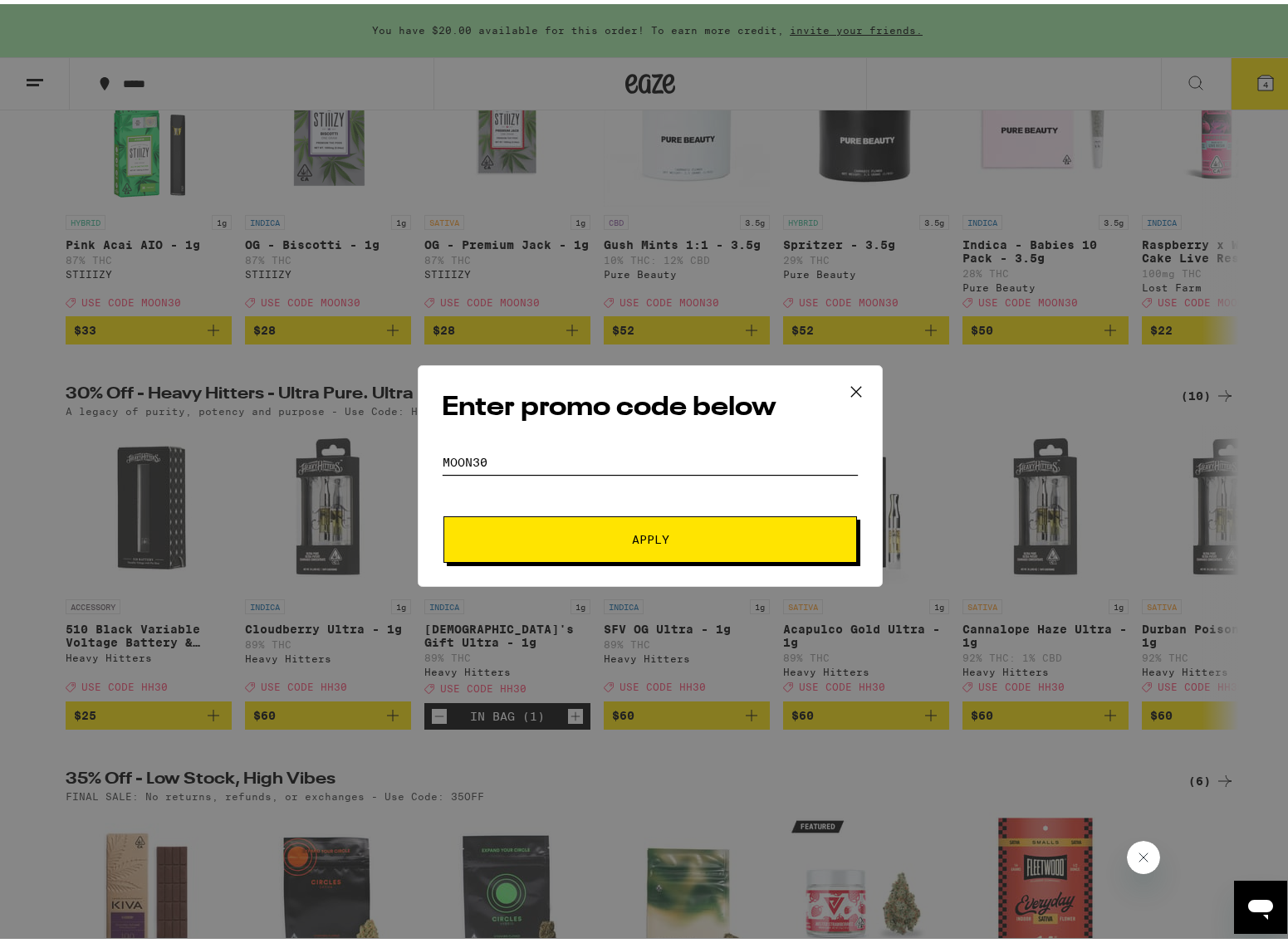
drag, startPoint x: 492, startPoint y: 457, endPoint x: 393, endPoint y: 451, distance: 99.2
click at [393, 451] on div "Enter promo code below Promo Code MOON30 Apply" at bounding box center [650, 471] width 1301 height 943
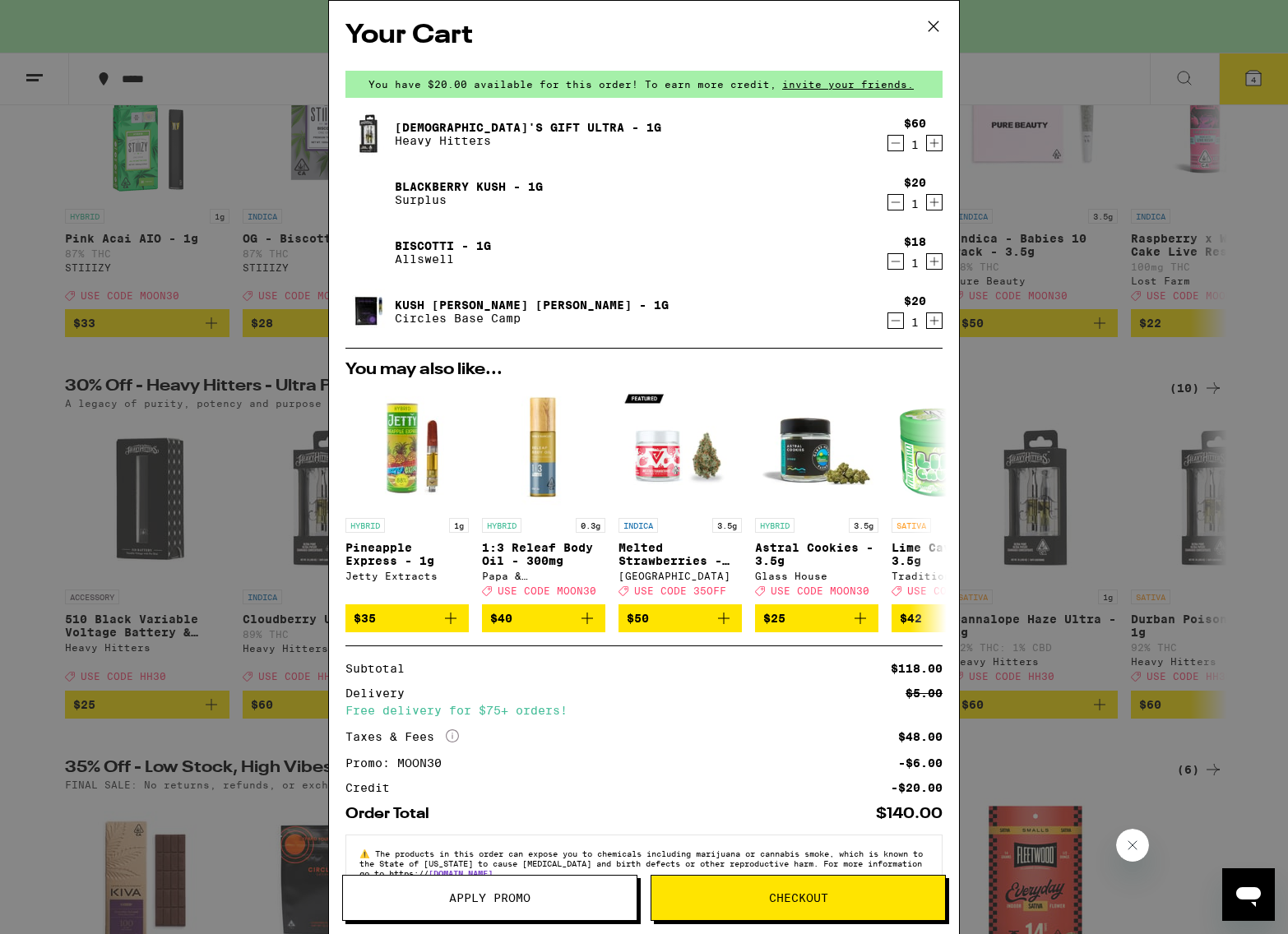
click at [537, 893] on span "Apply Promo" at bounding box center [489, 898] width 293 height 12
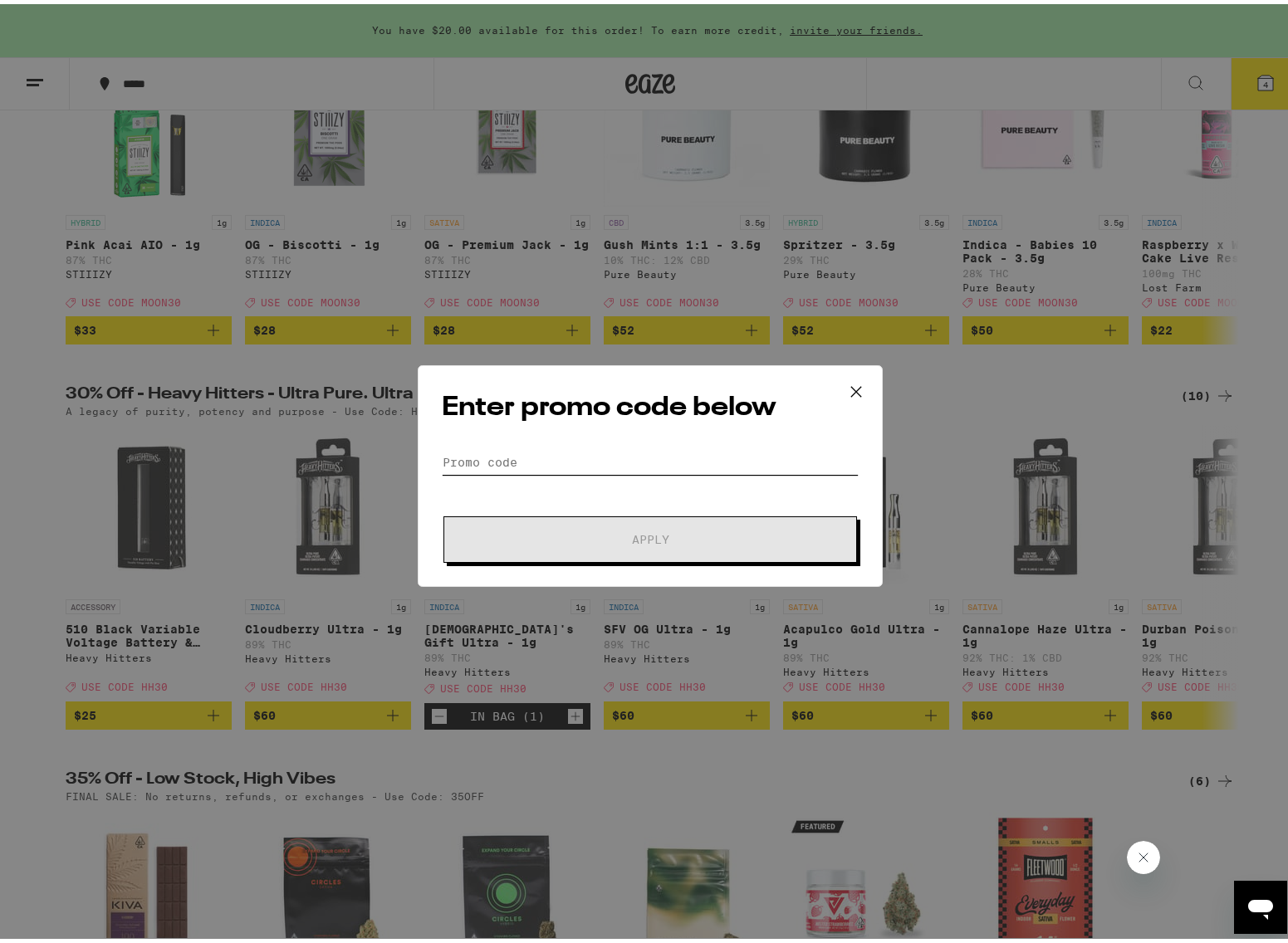
click at [474, 458] on input "Promo Code" at bounding box center [650, 458] width 417 height 25
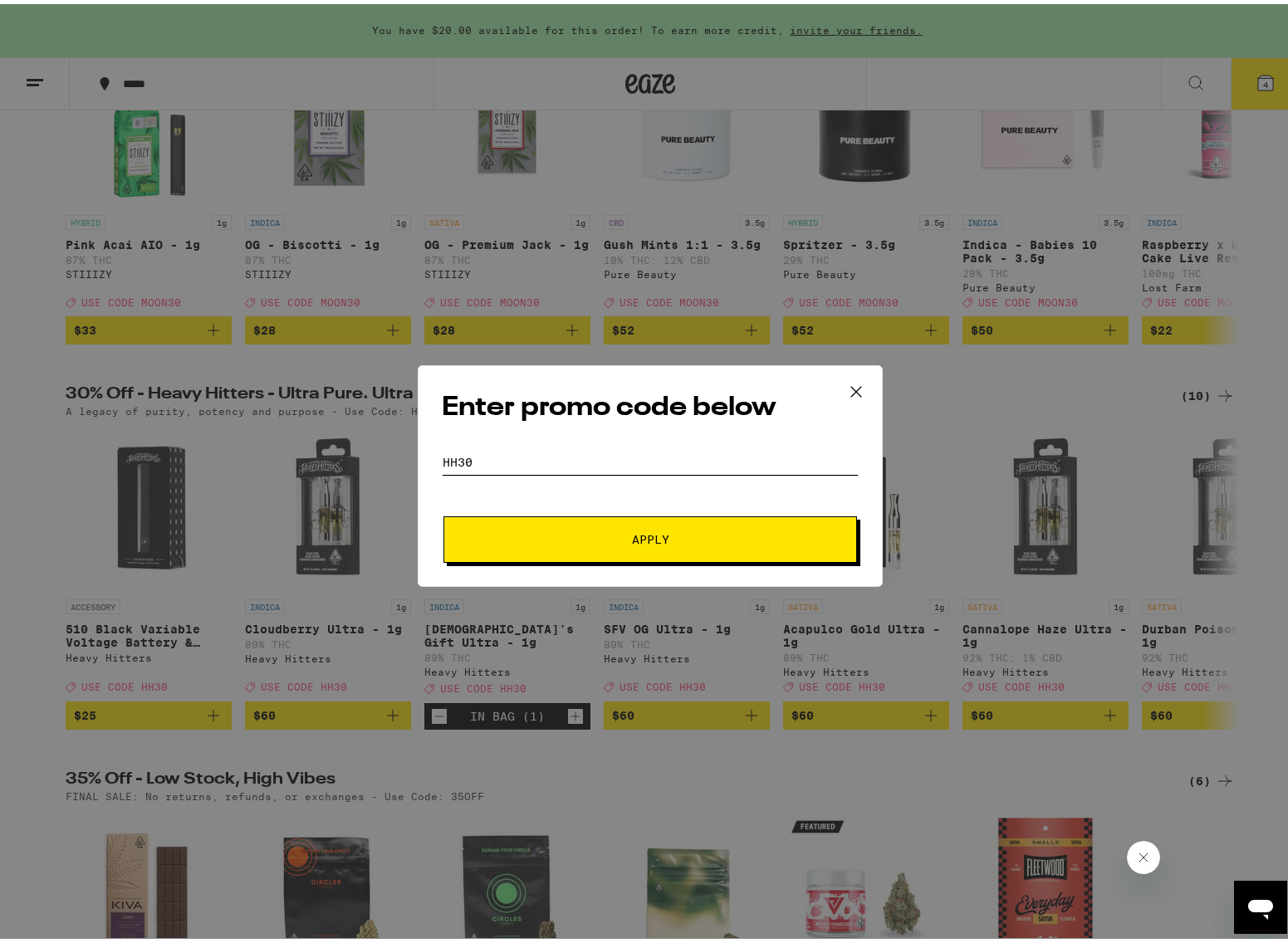
type input "HH30"
click at [537, 516] on button "Apply" at bounding box center [650, 535] width 414 height 46
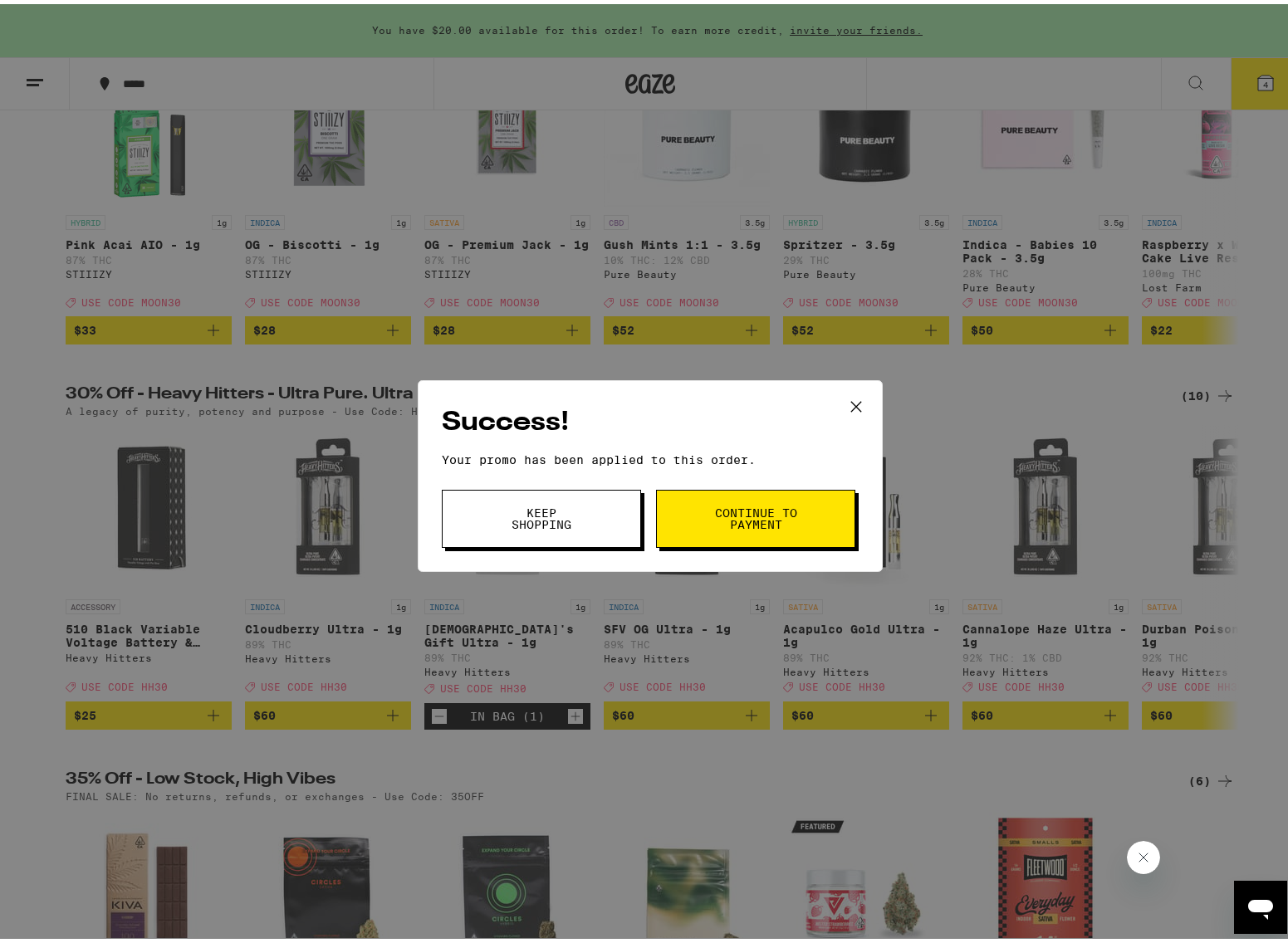
click at [844, 394] on icon at bounding box center [856, 402] width 25 height 25
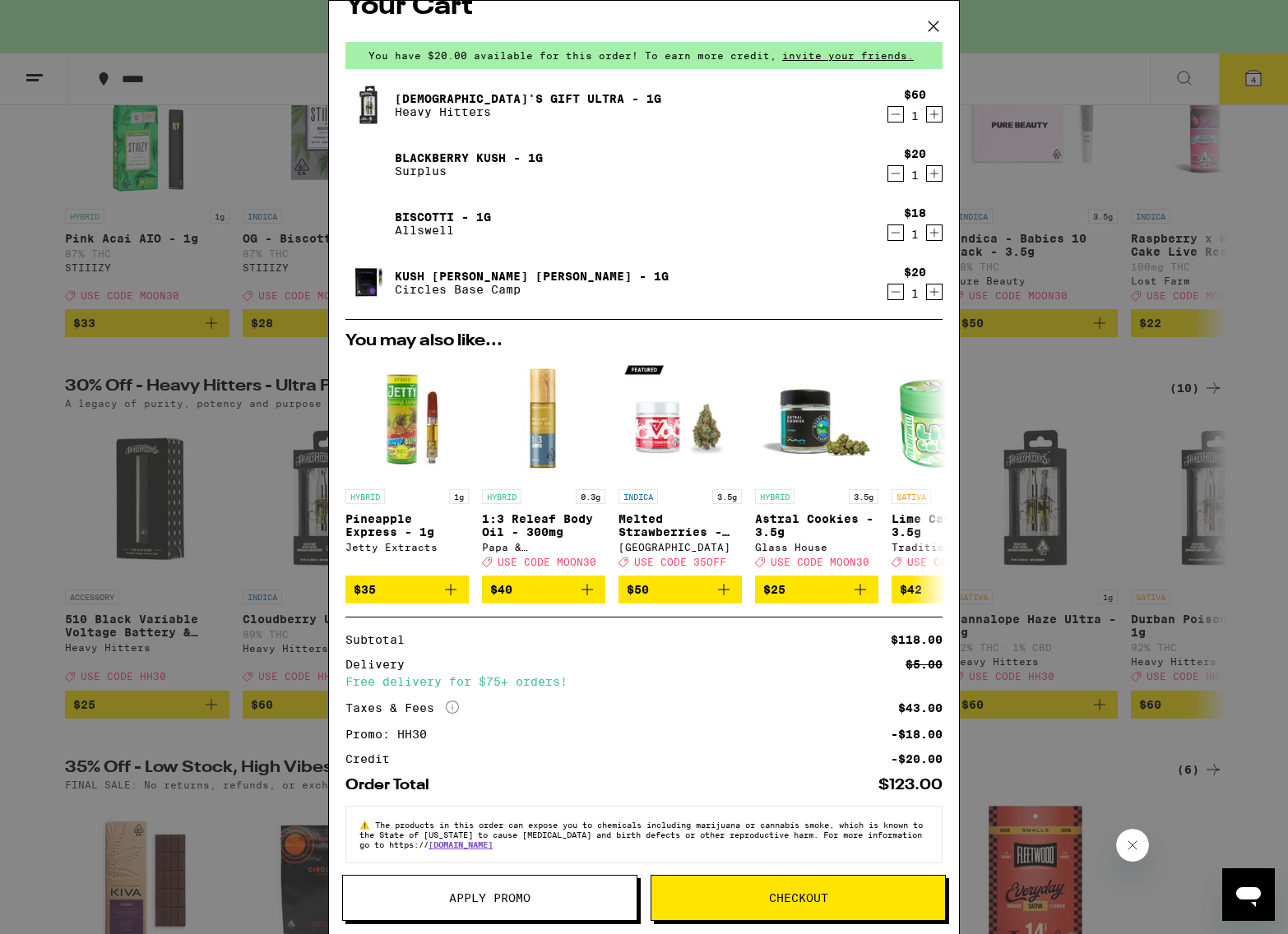
scroll to position [48, 0]
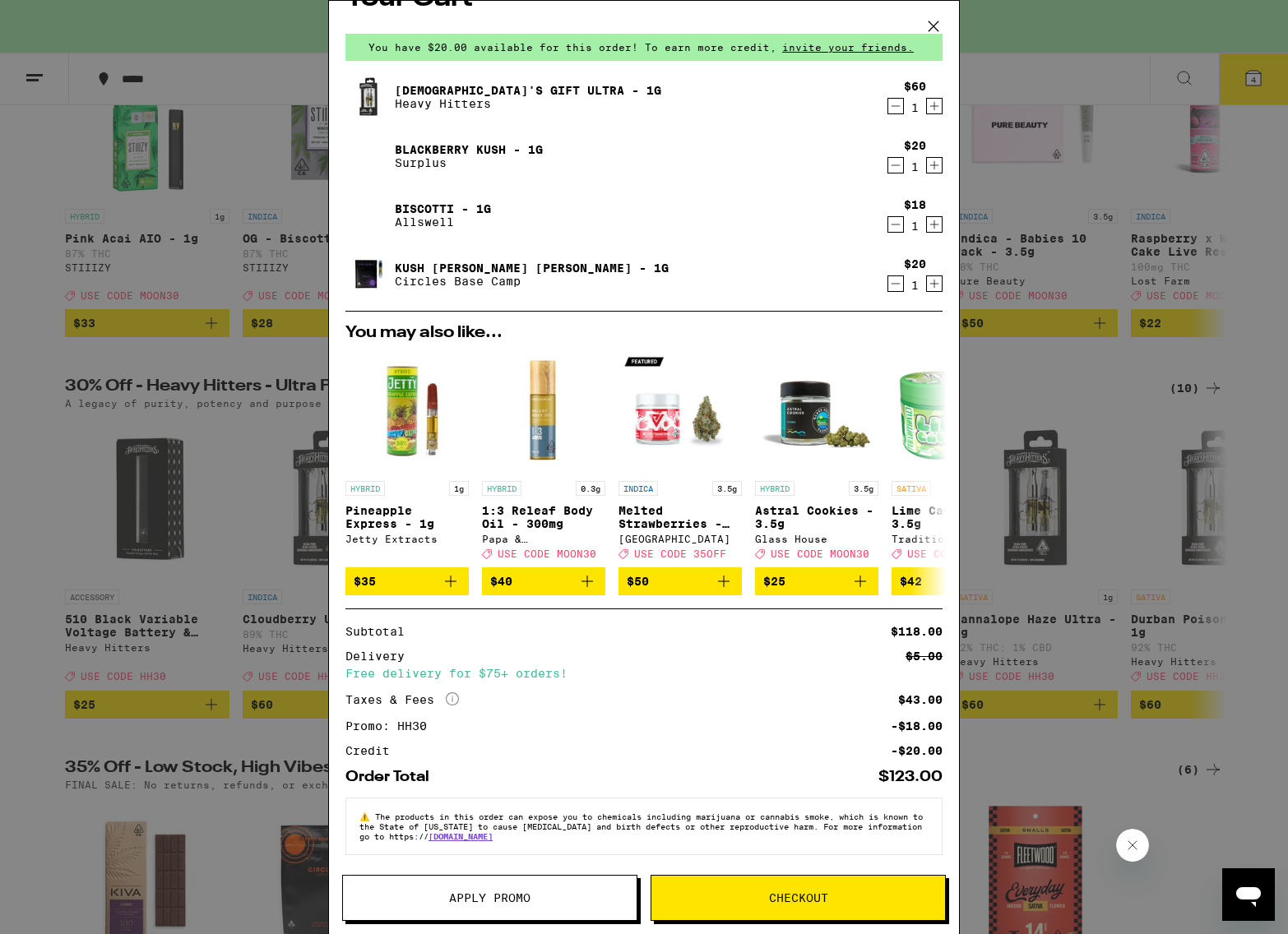
click at [734, 898] on span "Checkout" at bounding box center [798, 898] width 293 height 12
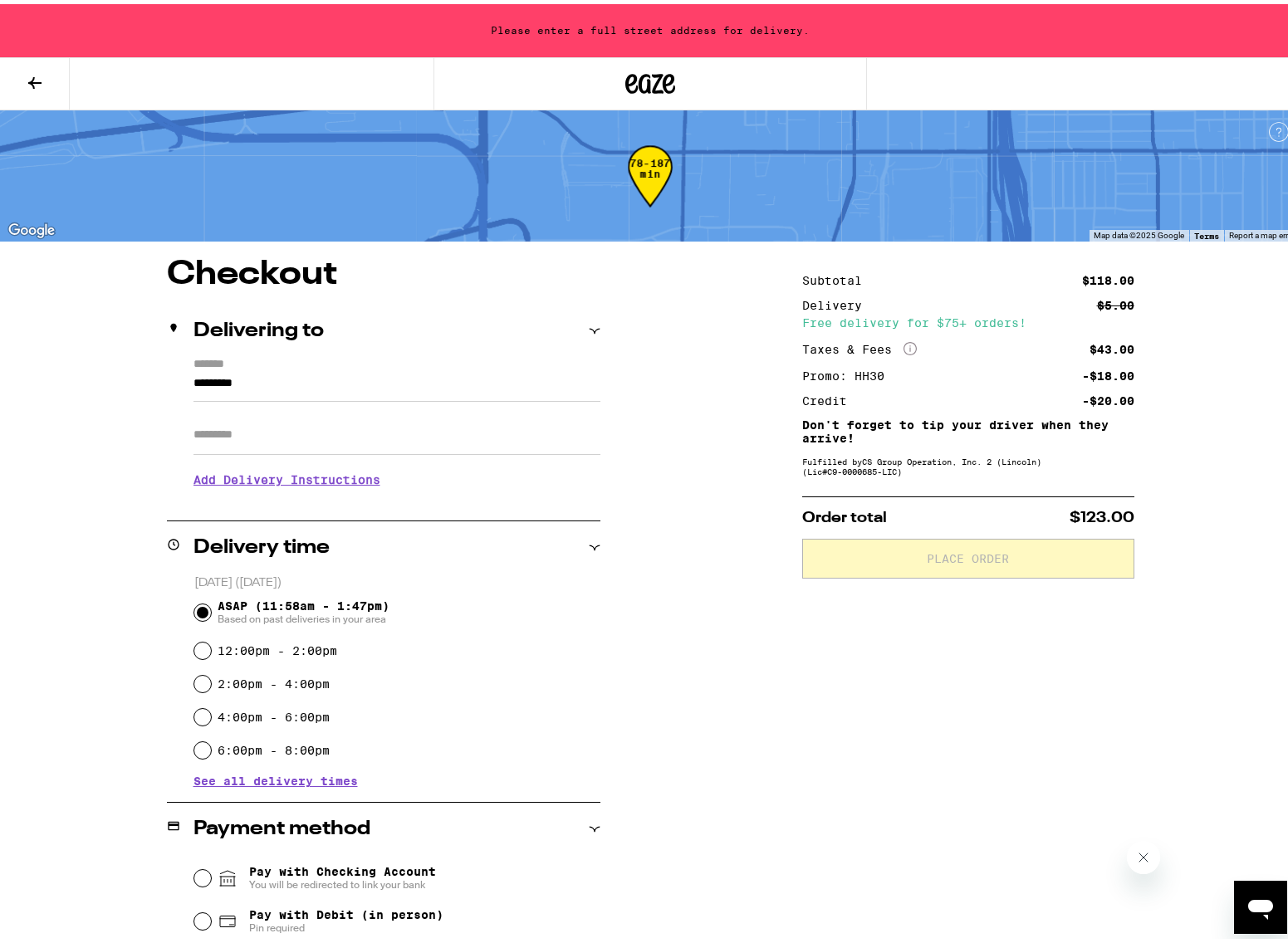
click at [262, 387] on input "*********" at bounding box center [397, 383] width 407 height 28
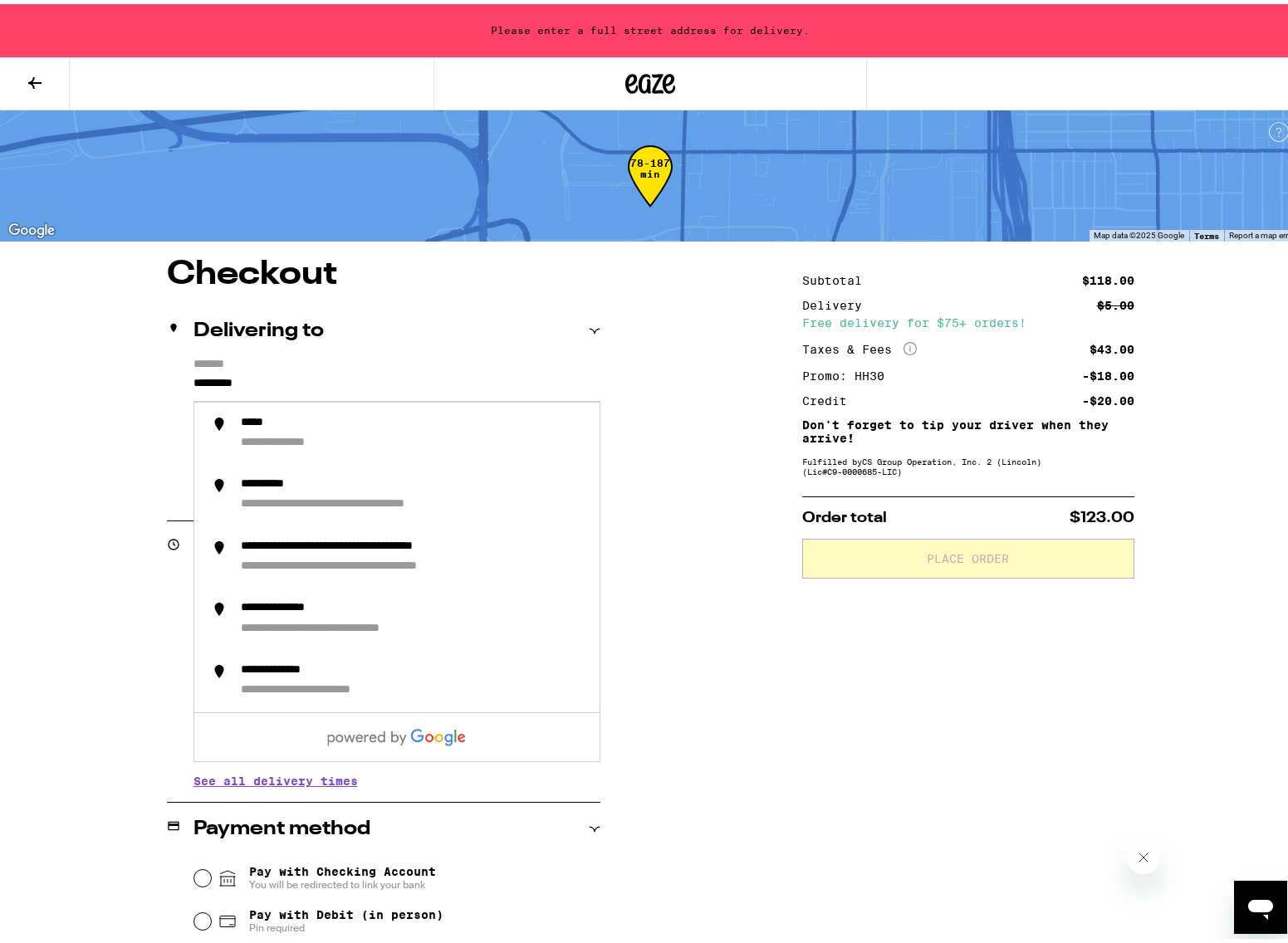
click at [306, 378] on input "*********" at bounding box center [397, 383] width 407 height 28
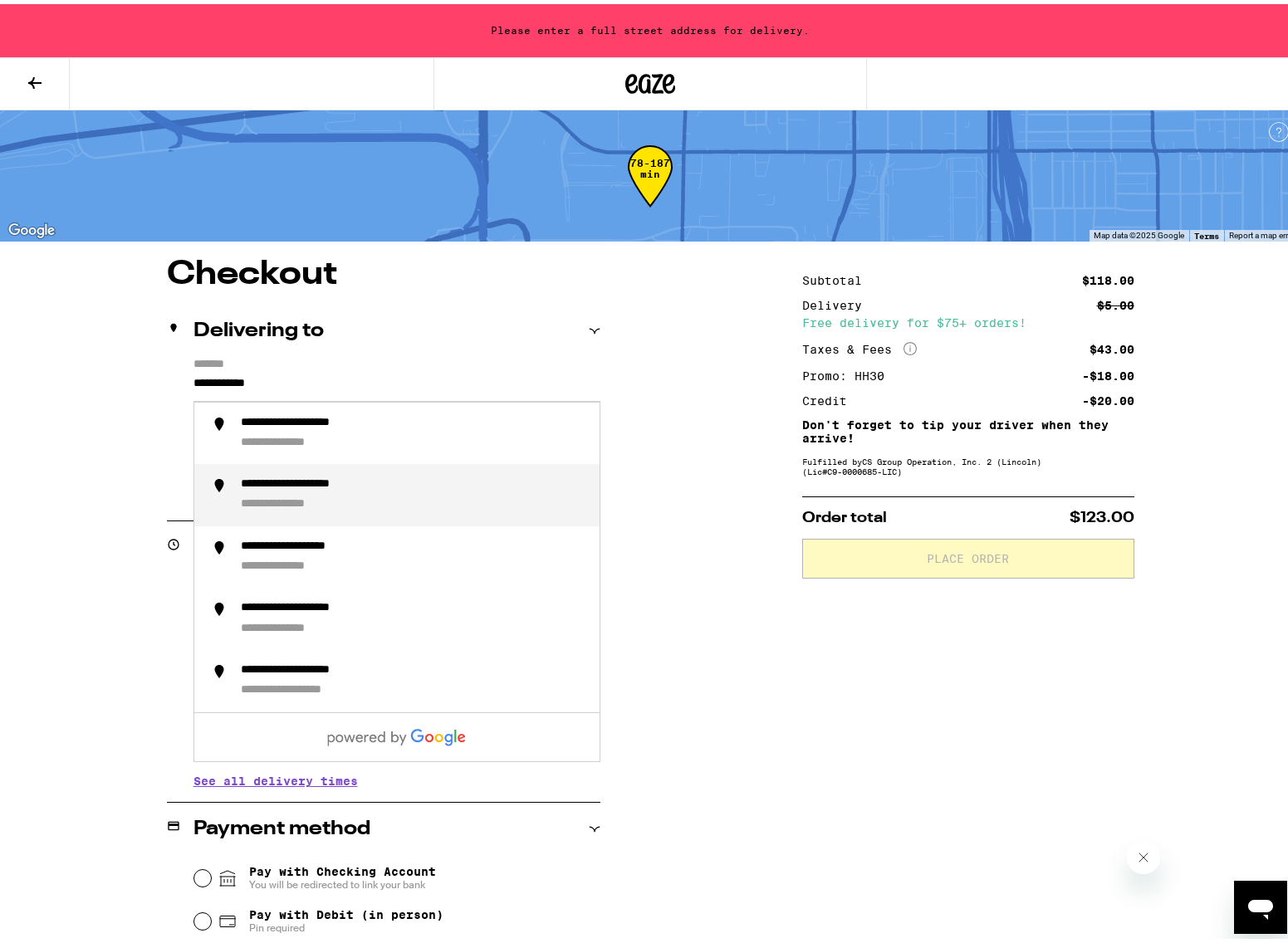
drag, startPoint x: 338, startPoint y: 500, endPoint x: 393, endPoint y: 506, distance: 55.3
click at [338, 500] on div "**********" at bounding box center [297, 501] width 113 height 15
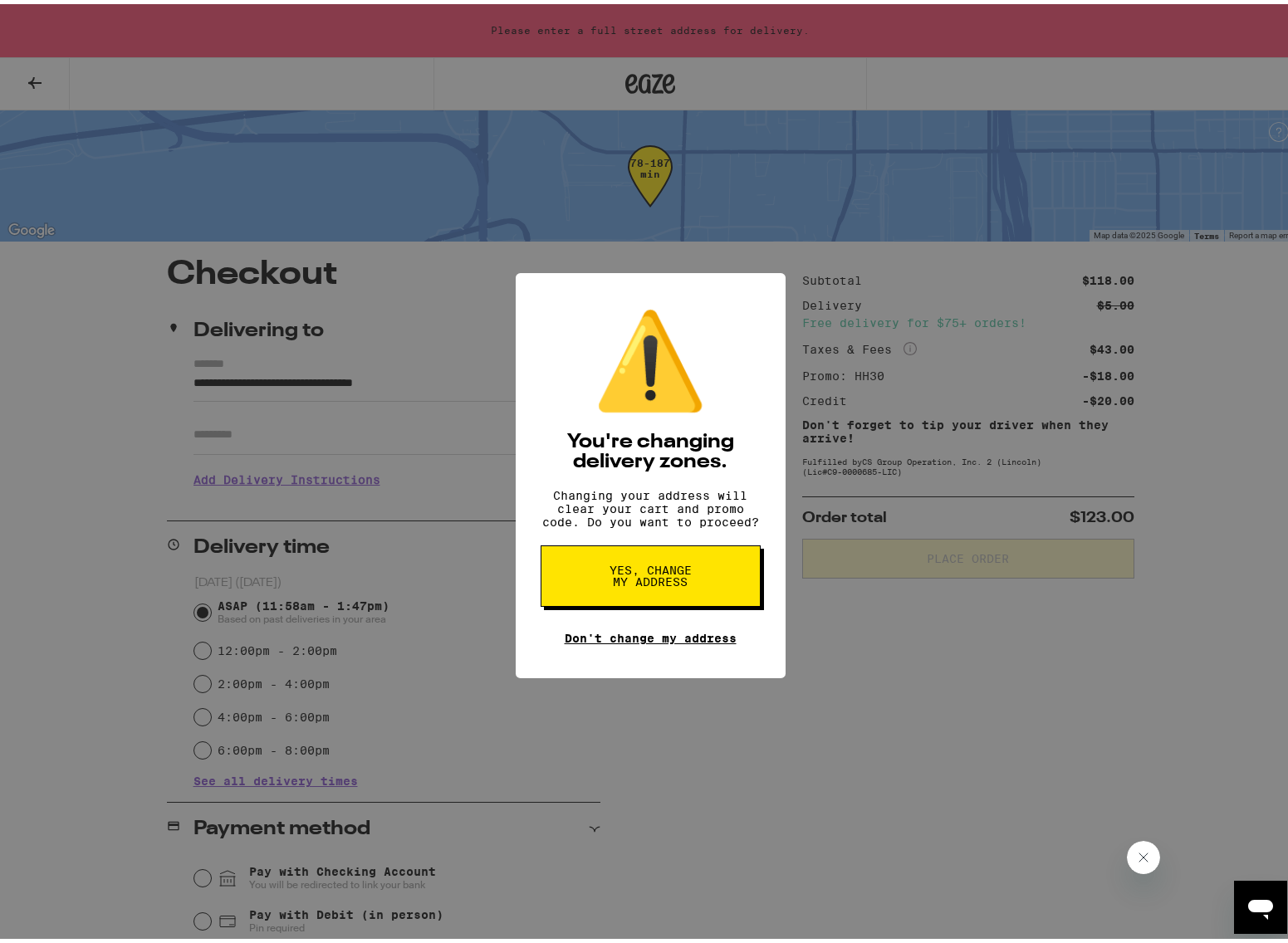
click at [647, 641] on link "Don't change my address" at bounding box center [650, 635] width 172 height 14
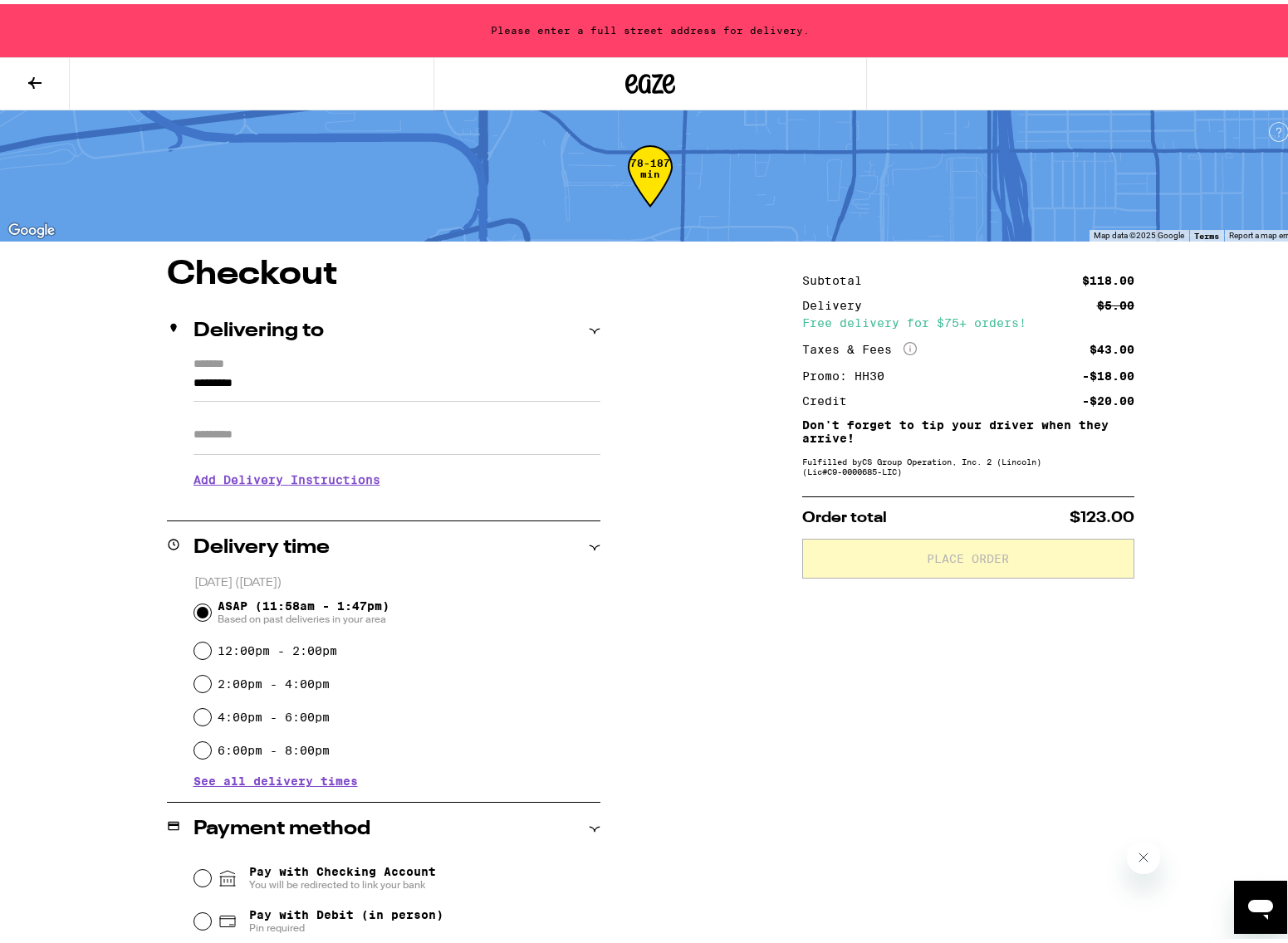
click at [676, 692] on div "Checkout Delivering to ******* ********* Apt/Suite Add Delivery Instructions We…" at bounding box center [650, 771] width 1196 height 1033
click at [581, 323] on div "Delivering to" at bounding box center [384, 327] width 434 height 20
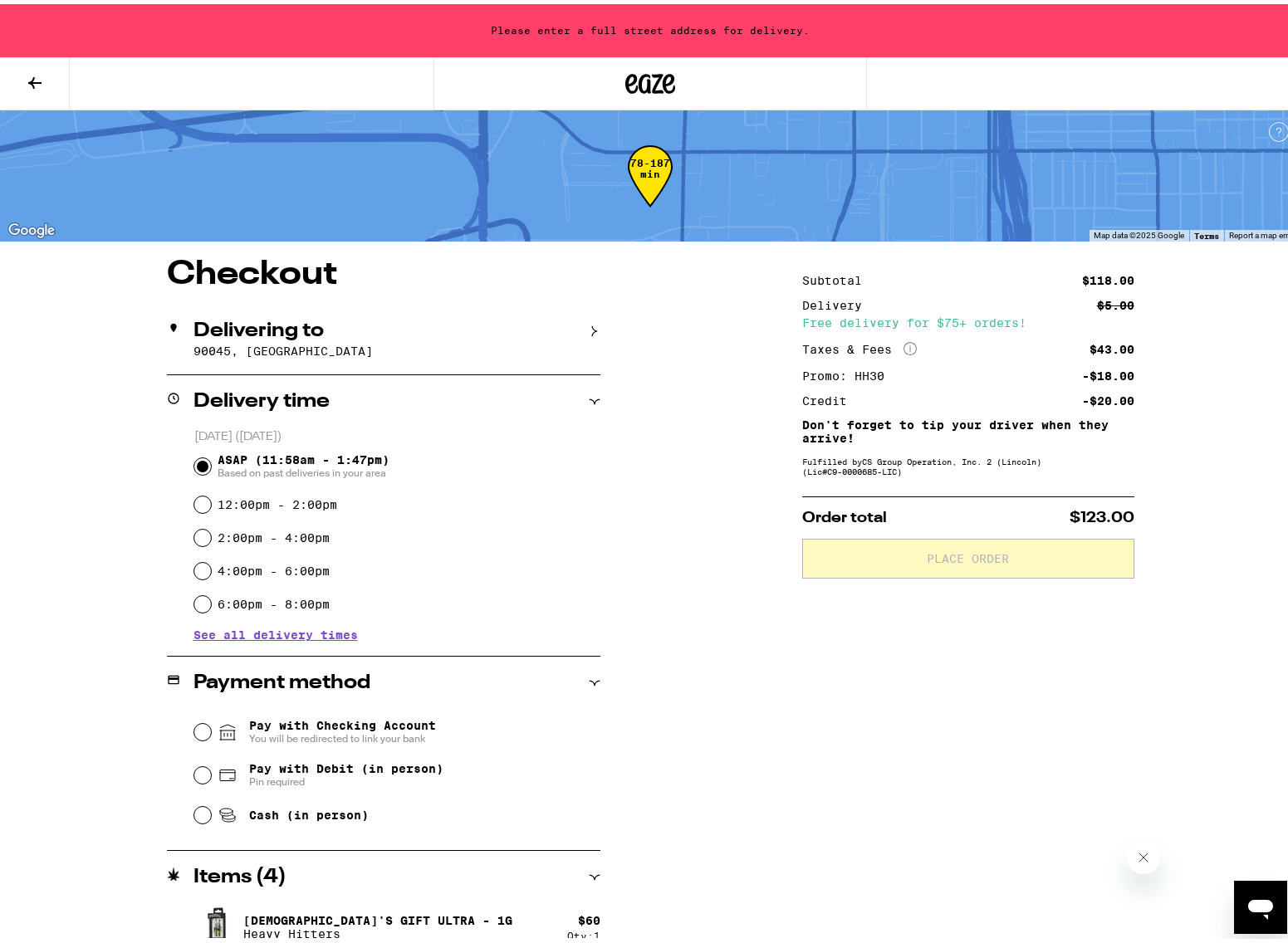
click at [589, 323] on icon at bounding box center [595, 328] width 12 height 12
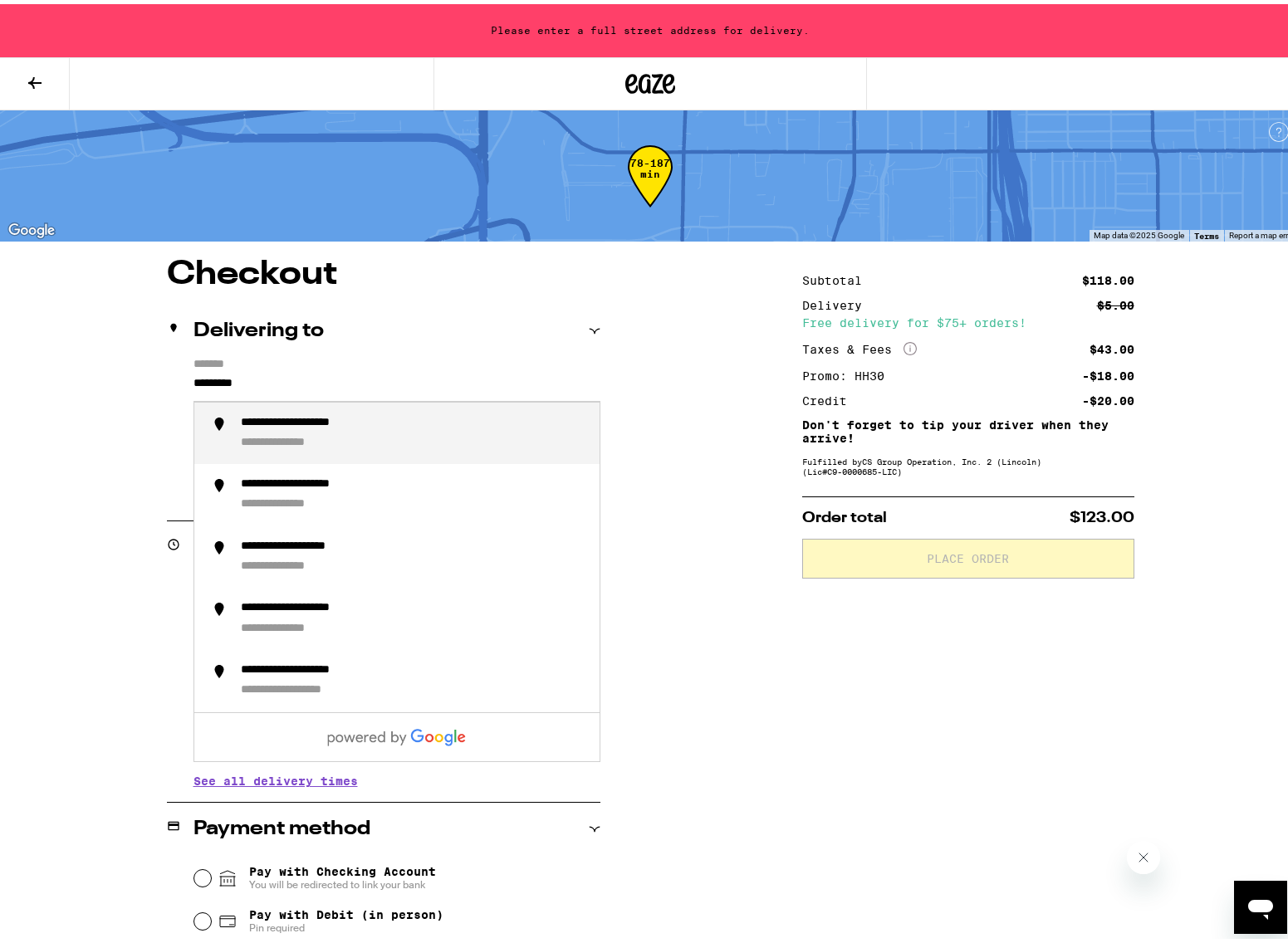
click at [259, 376] on input "*********" at bounding box center [397, 383] width 407 height 28
click at [262, 378] on input "*********" at bounding box center [397, 383] width 407 height 28
click at [316, 432] on div "**********" at bounding box center [413, 430] width 346 height 36
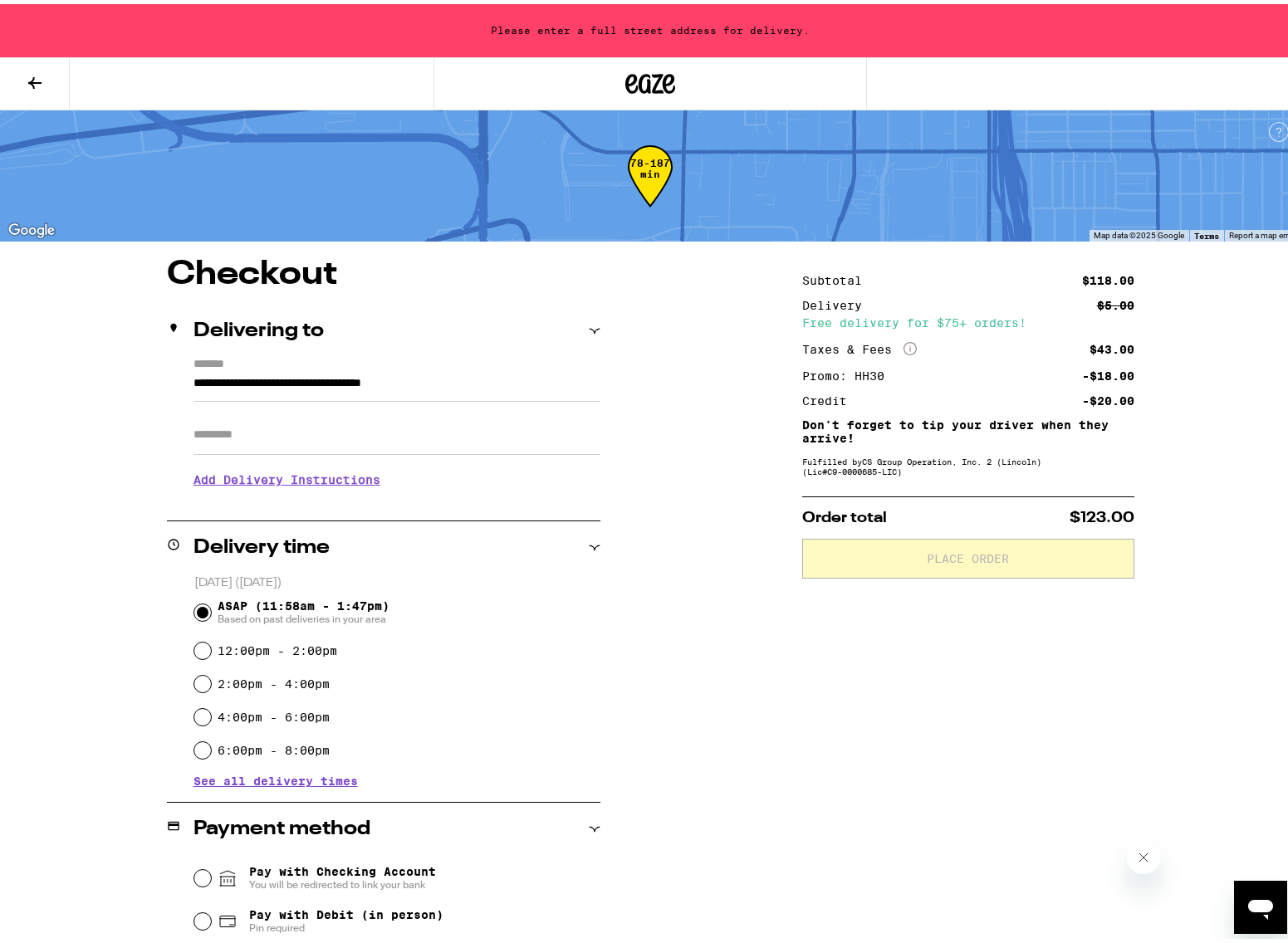
type input "**********"
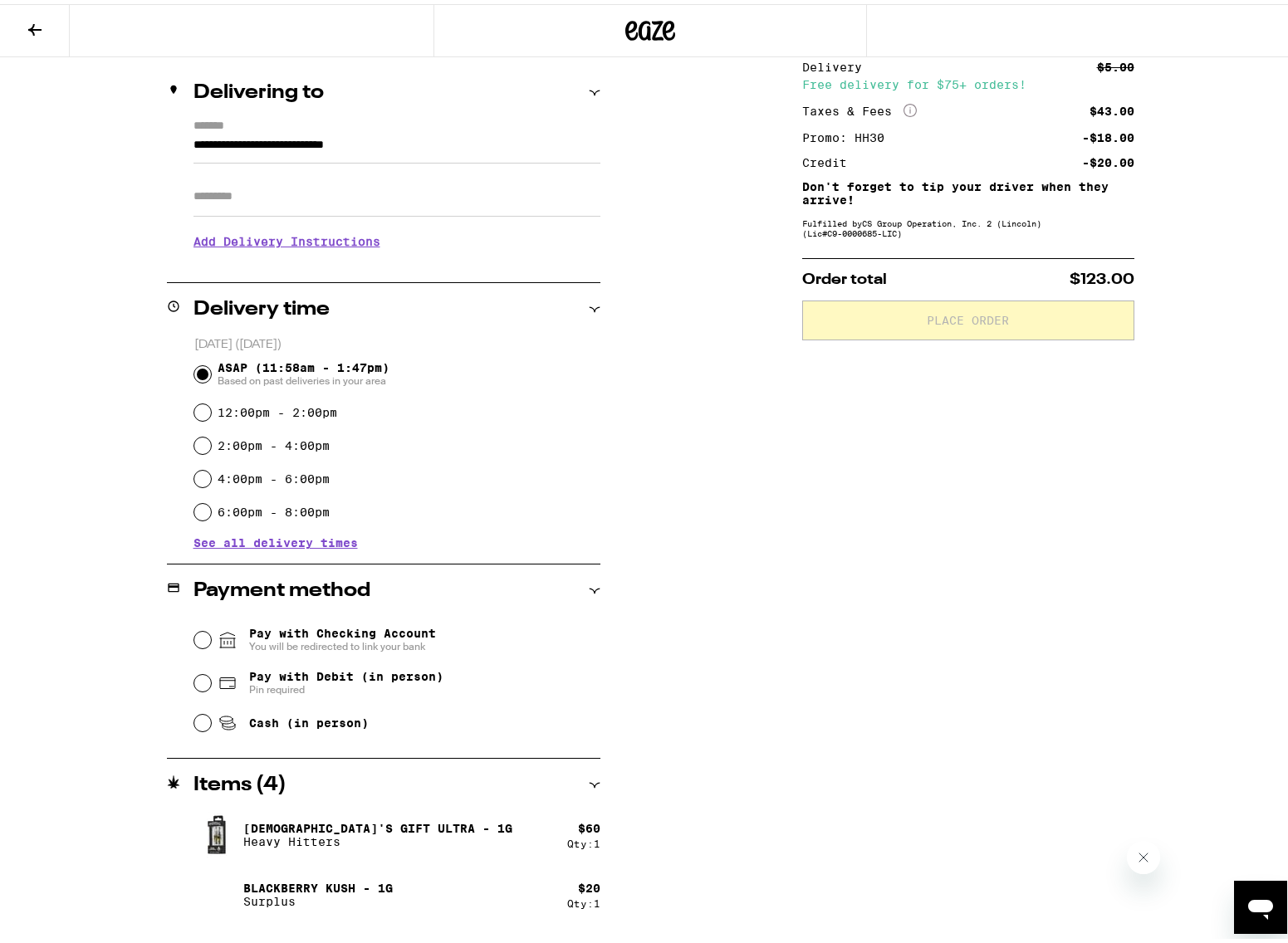
scroll to position [290, 0]
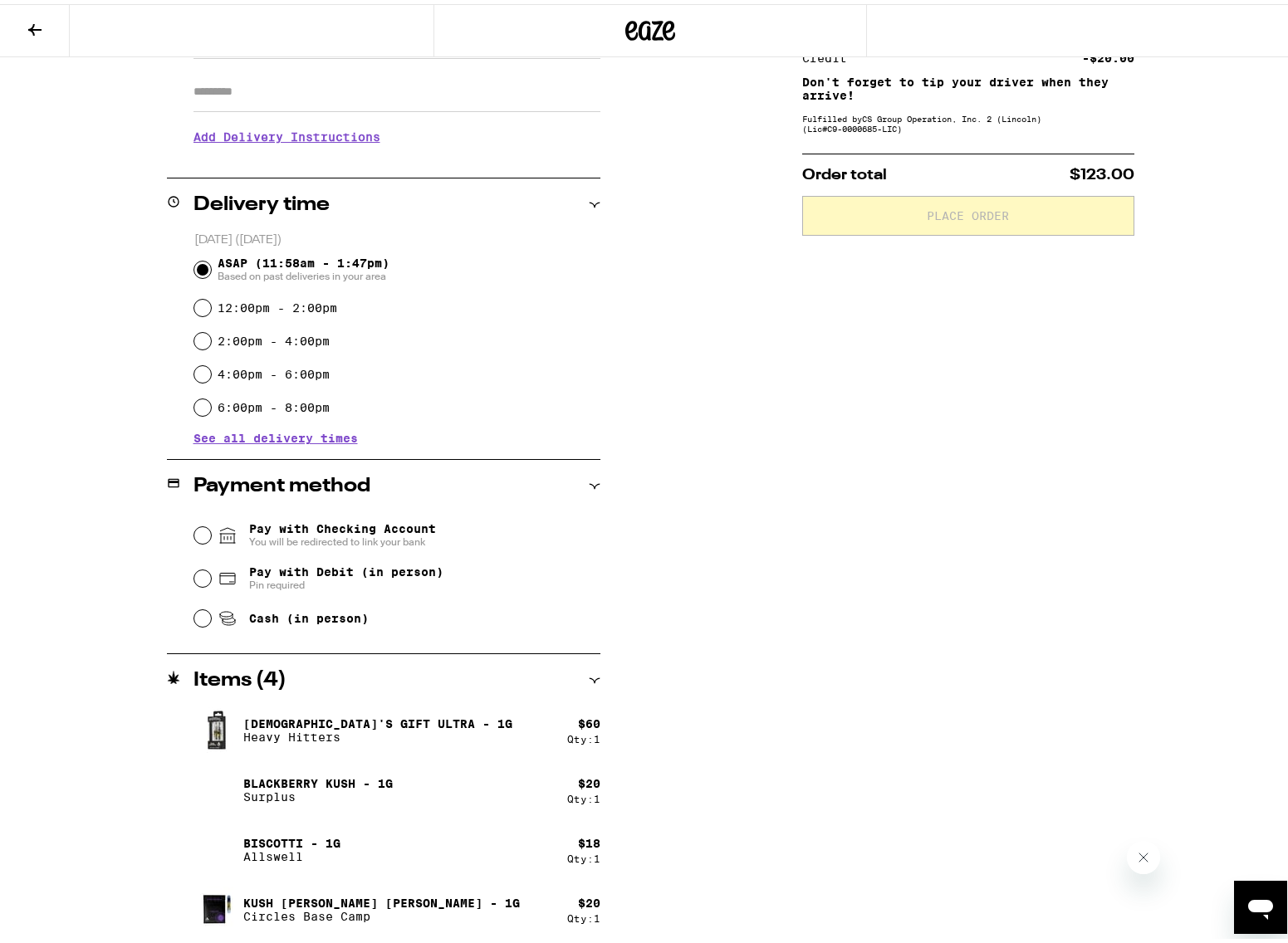
click at [249, 620] on span "Cash (in person)" at bounding box center [309, 614] width 119 height 14
click at [211, 620] on input "Cash (in person)" at bounding box center [202, 614] width 16 height 16
radio input "true"
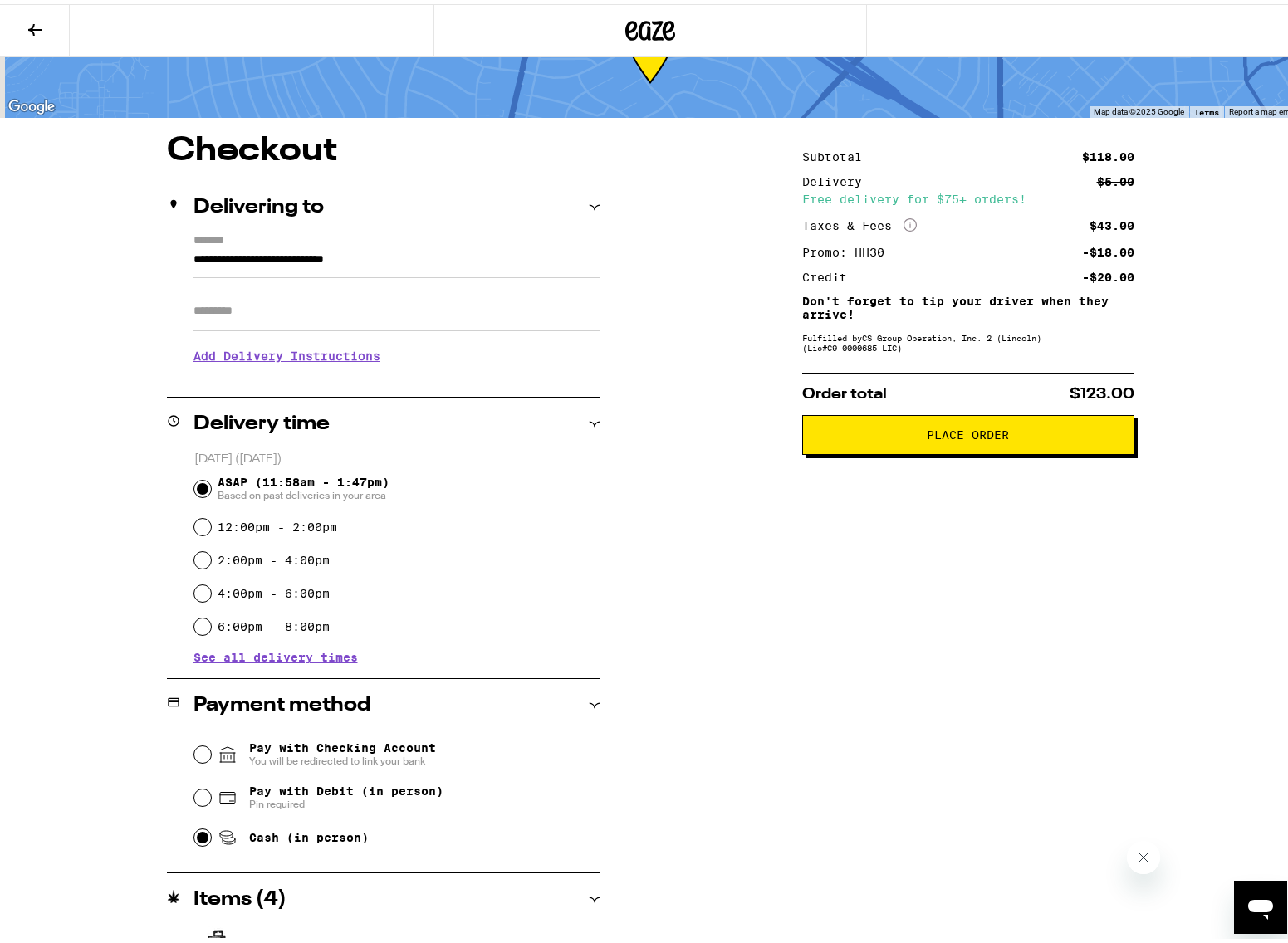
scroll to position [67, 0]
